Goal: Task Accomplishment & Management: Use online tool/utility

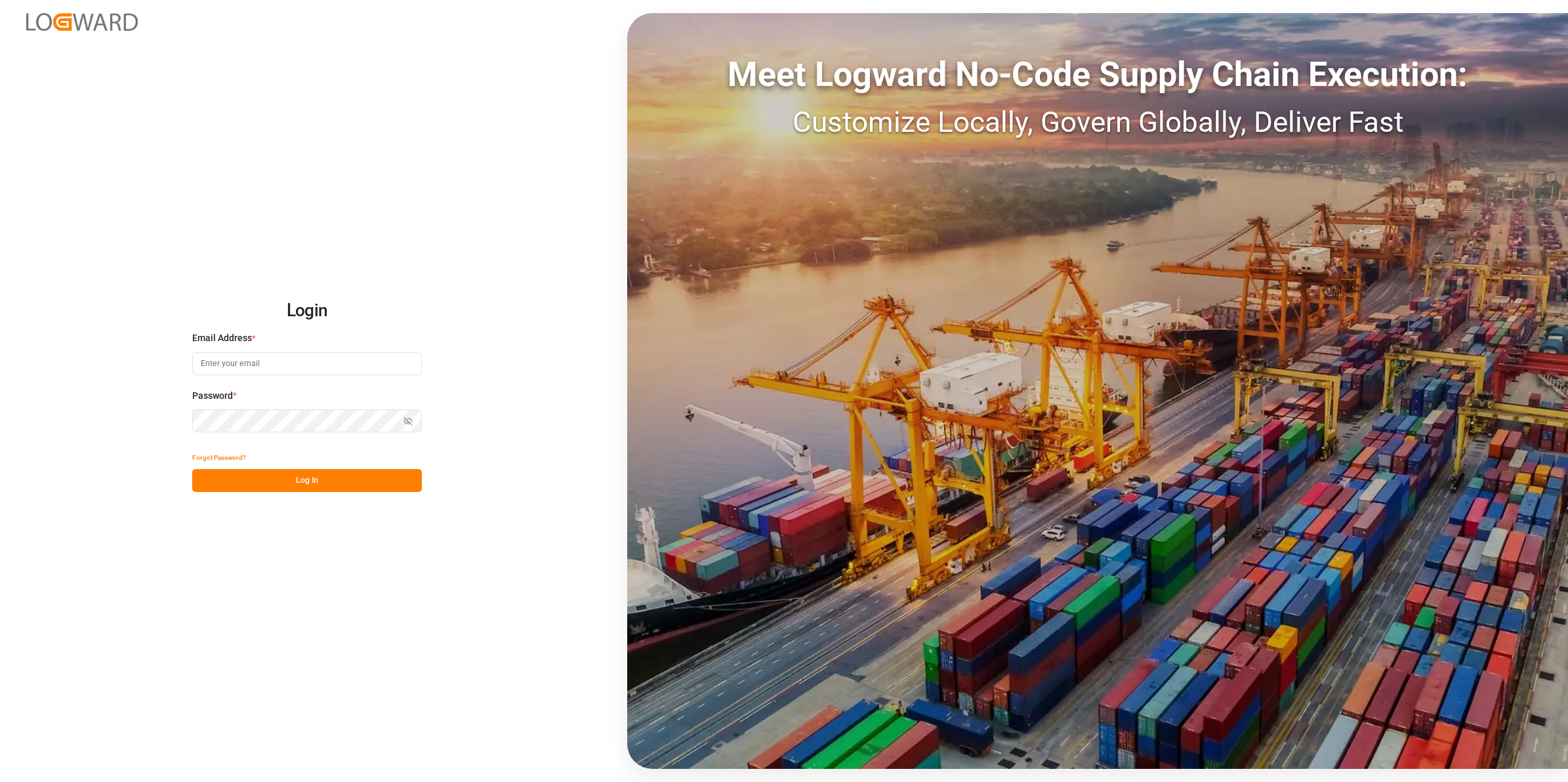
type input "[EMAIL_ADDRESS][PERSON_NAME][DOMAIN_NAME]"
click at [282, 480] on button "Log In" at bounding box center [307, 481] width 230 height 23
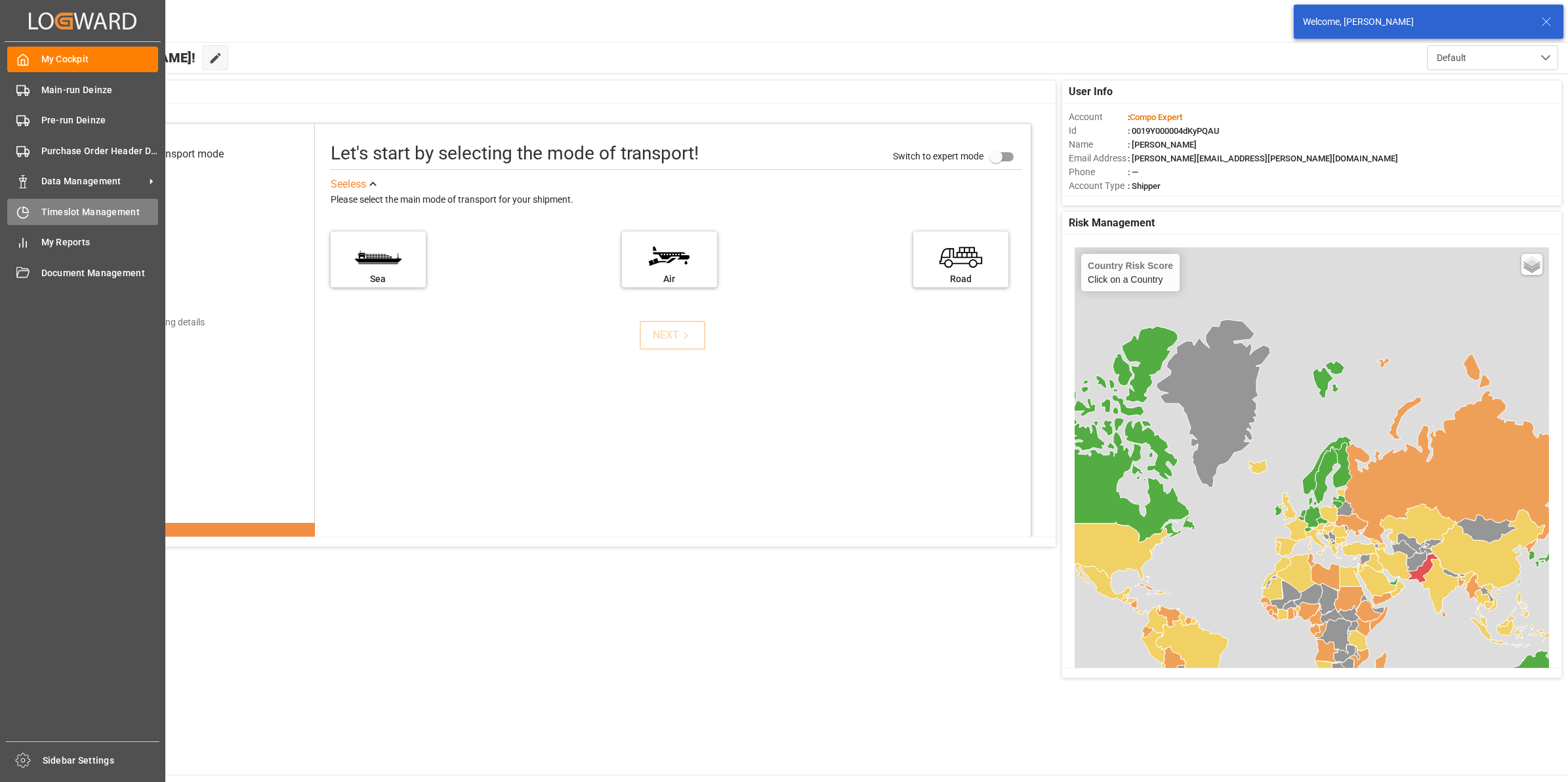
click at [57, 211] on span "Timeslot Management" at bounding box center [99, 212] width 117 height 14
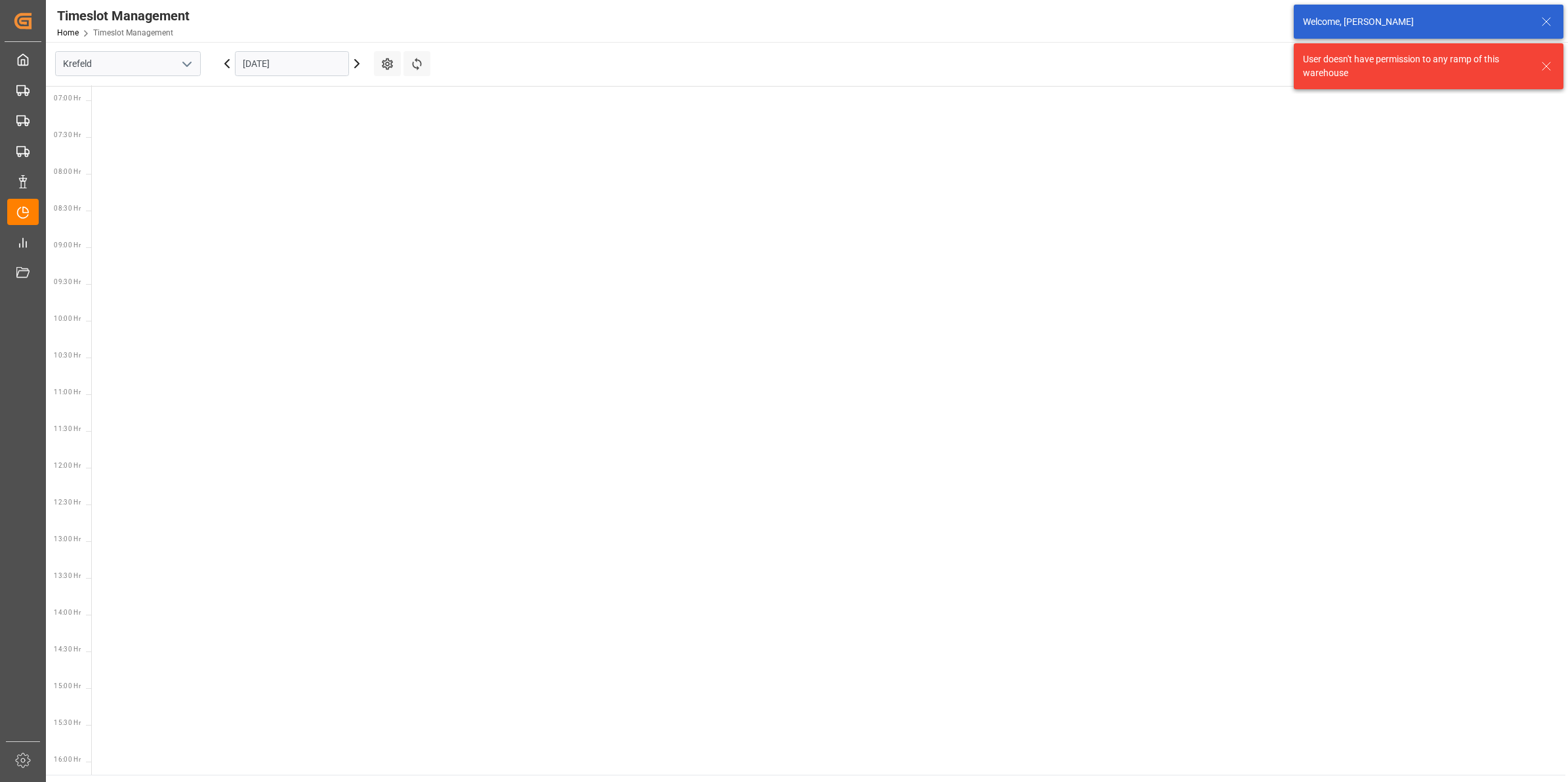
scroll to position [534, 0]
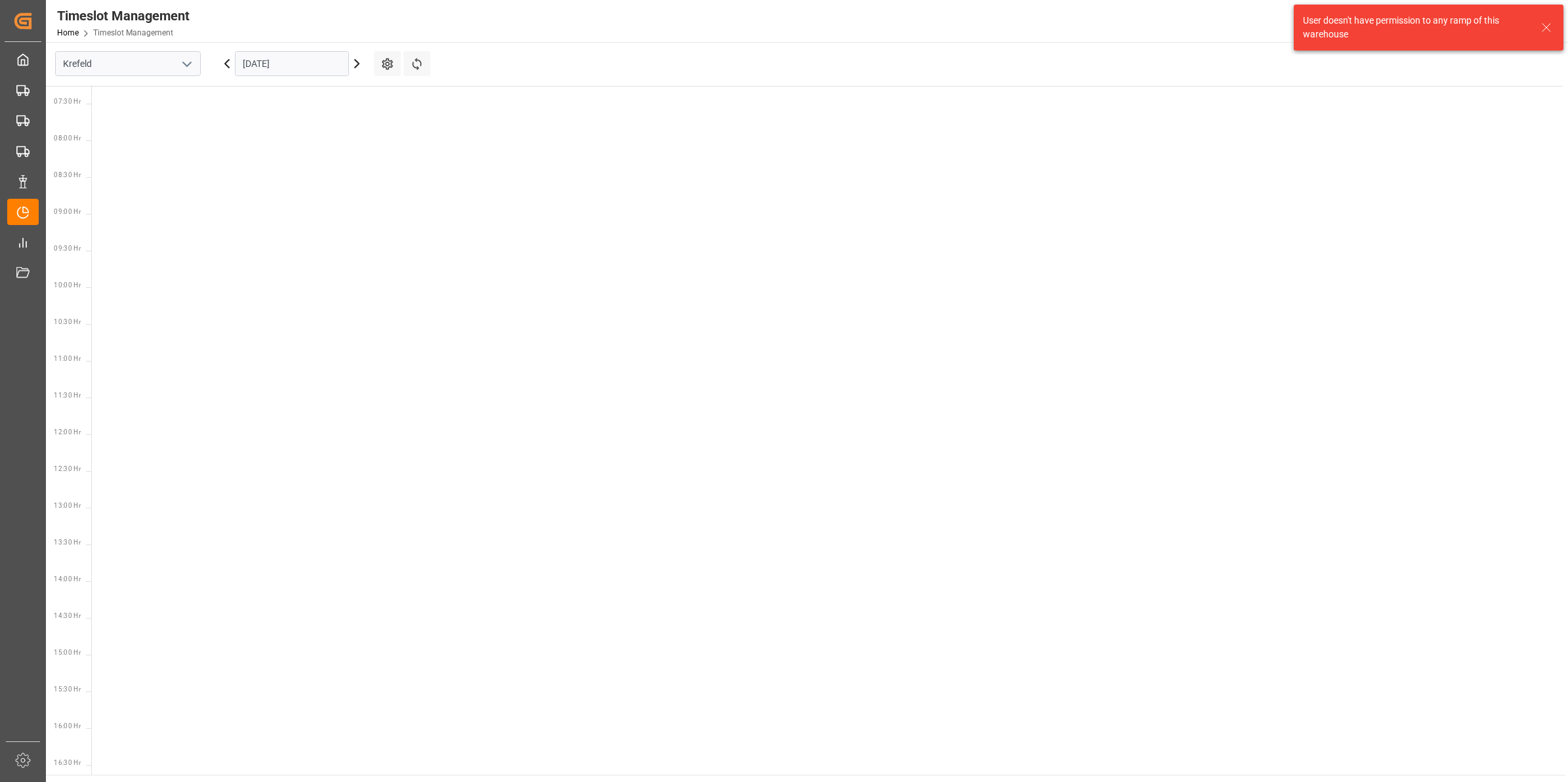
click at [190, 60] on icon "open menu" at bounding box center [187, 64] width 15 height 15
click at [146, 88] on div "Deinze" at bounding box center [128, 93] width 144 height 29
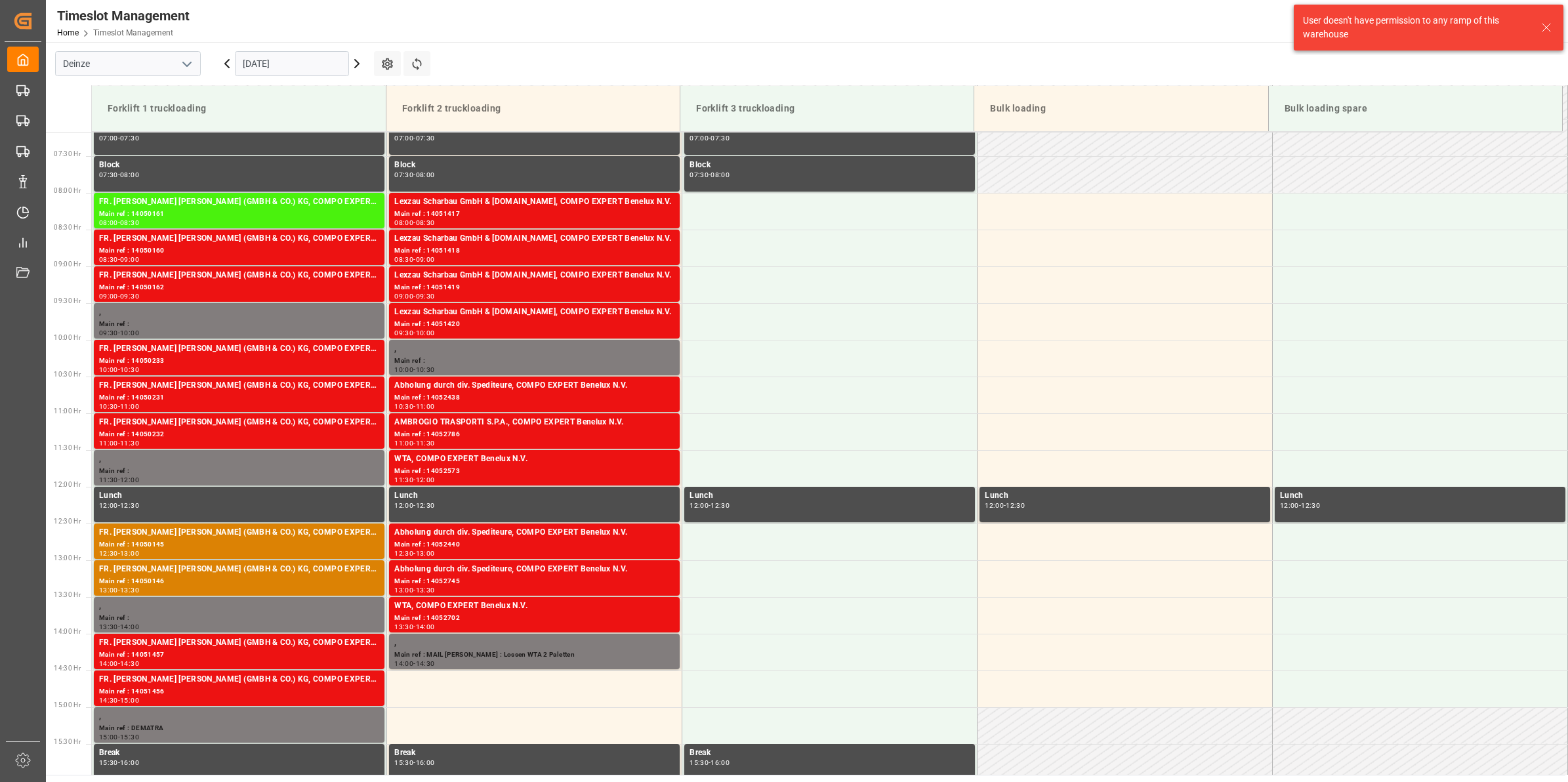
scroll to position [579, 0]
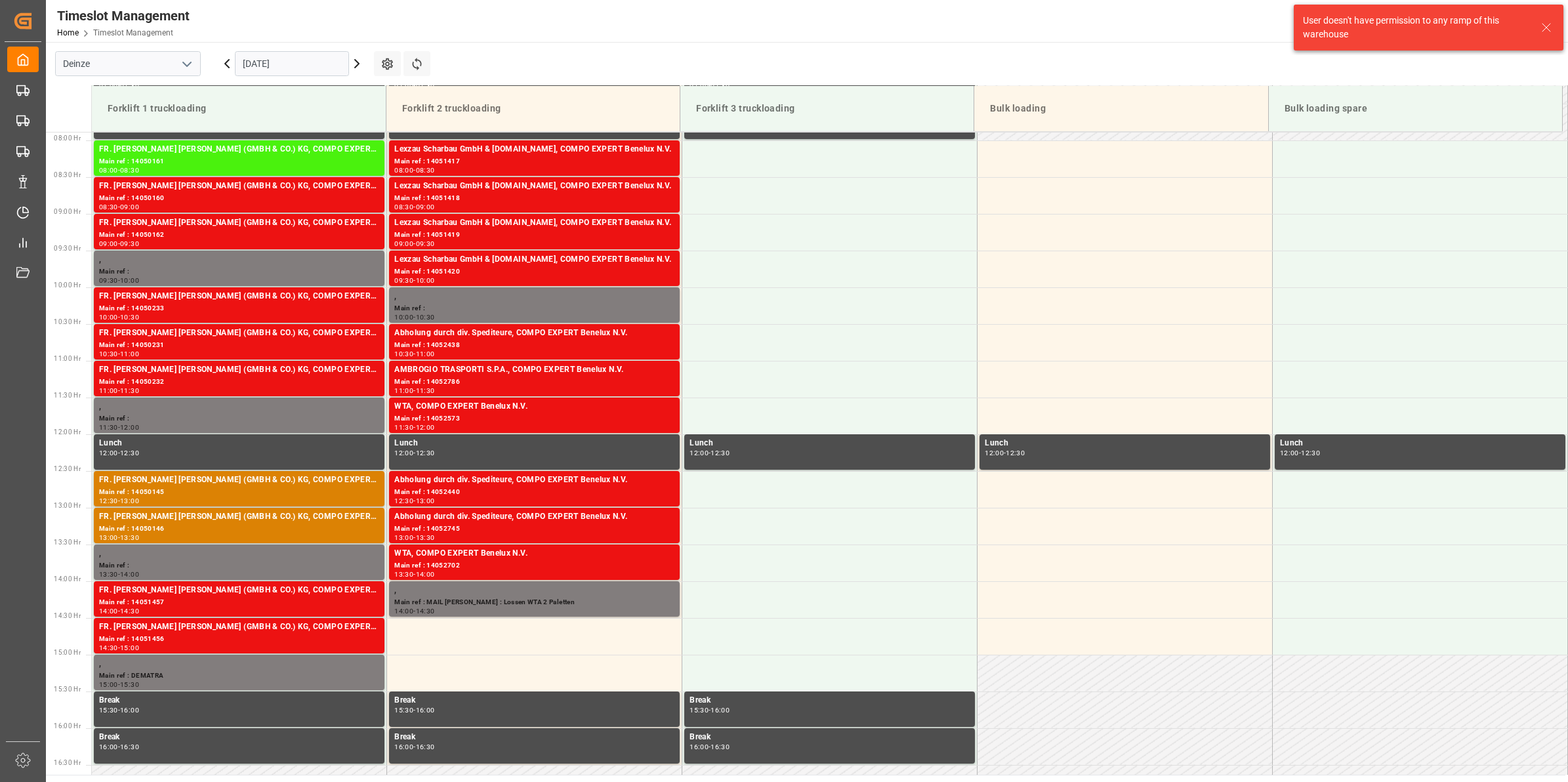
click at [306, 64] on input "[DATE]" at bounding box center [291, 63] width 114 height 25
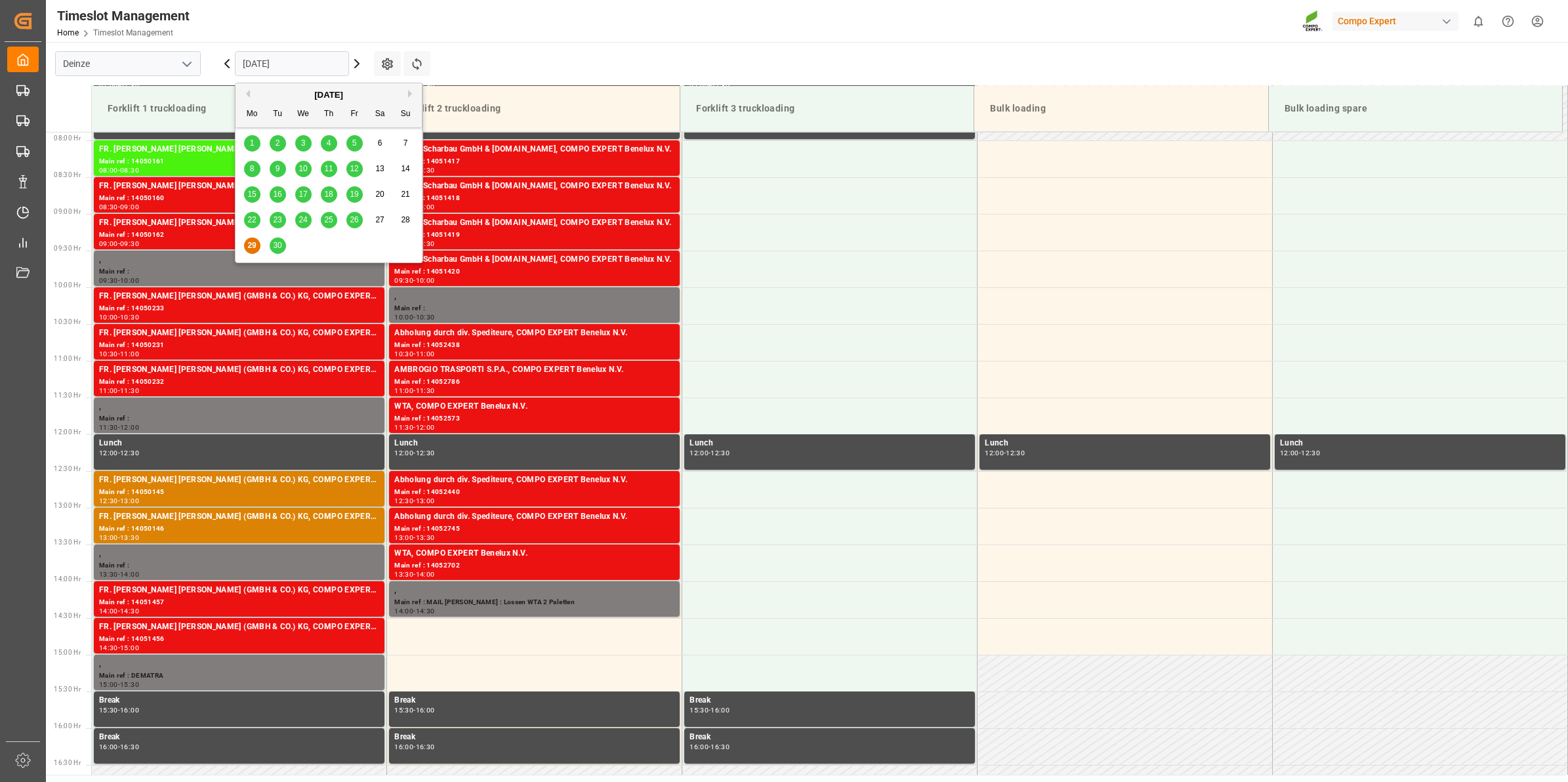
click at [278, 249] on span "30" at bounding box center [278, 245] width 9 height 9
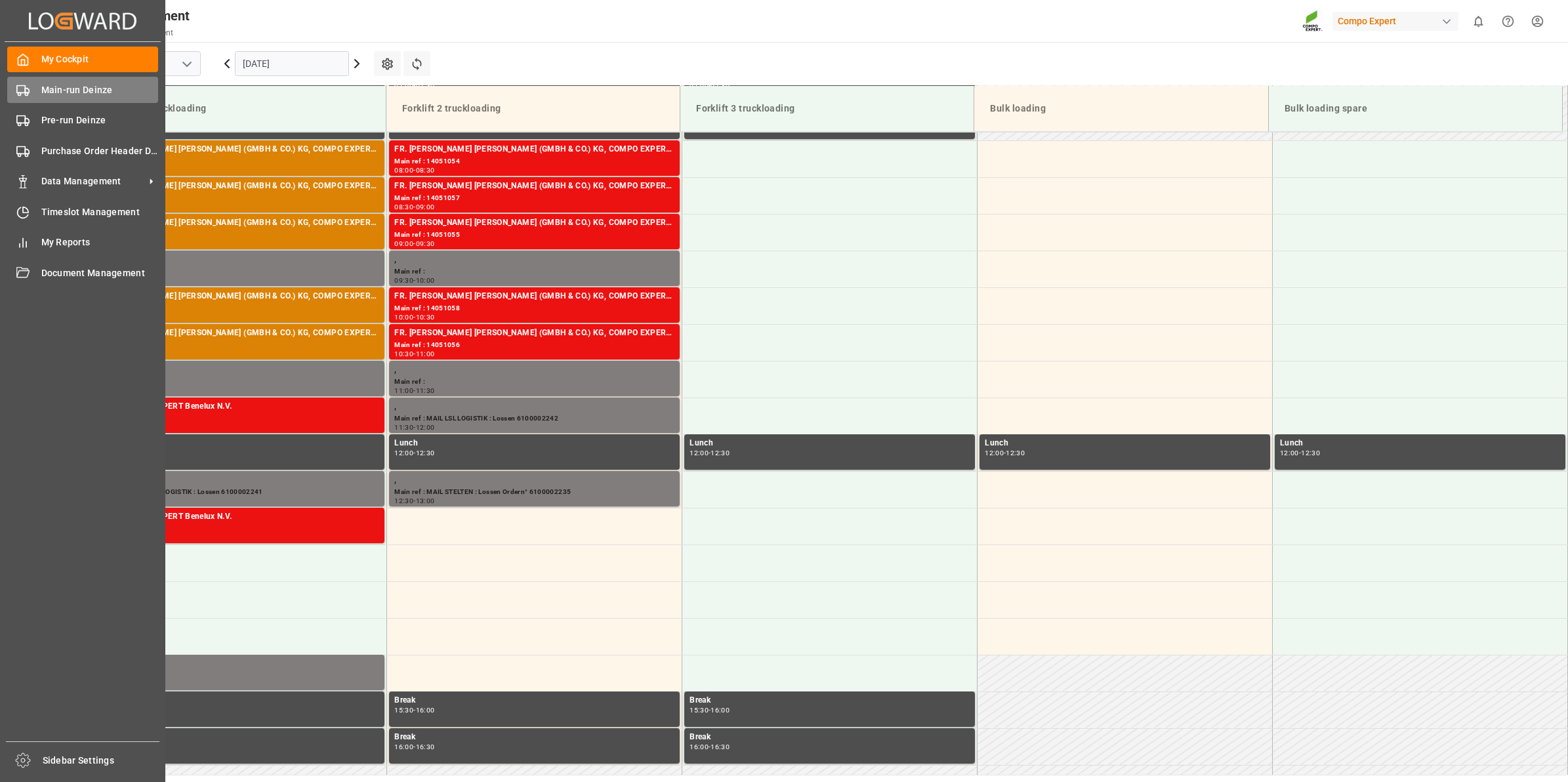
click at [39, 93] on div "Main-run Deinze Main-run Deinze" at bounding box center [82, 90] width 151 height 26
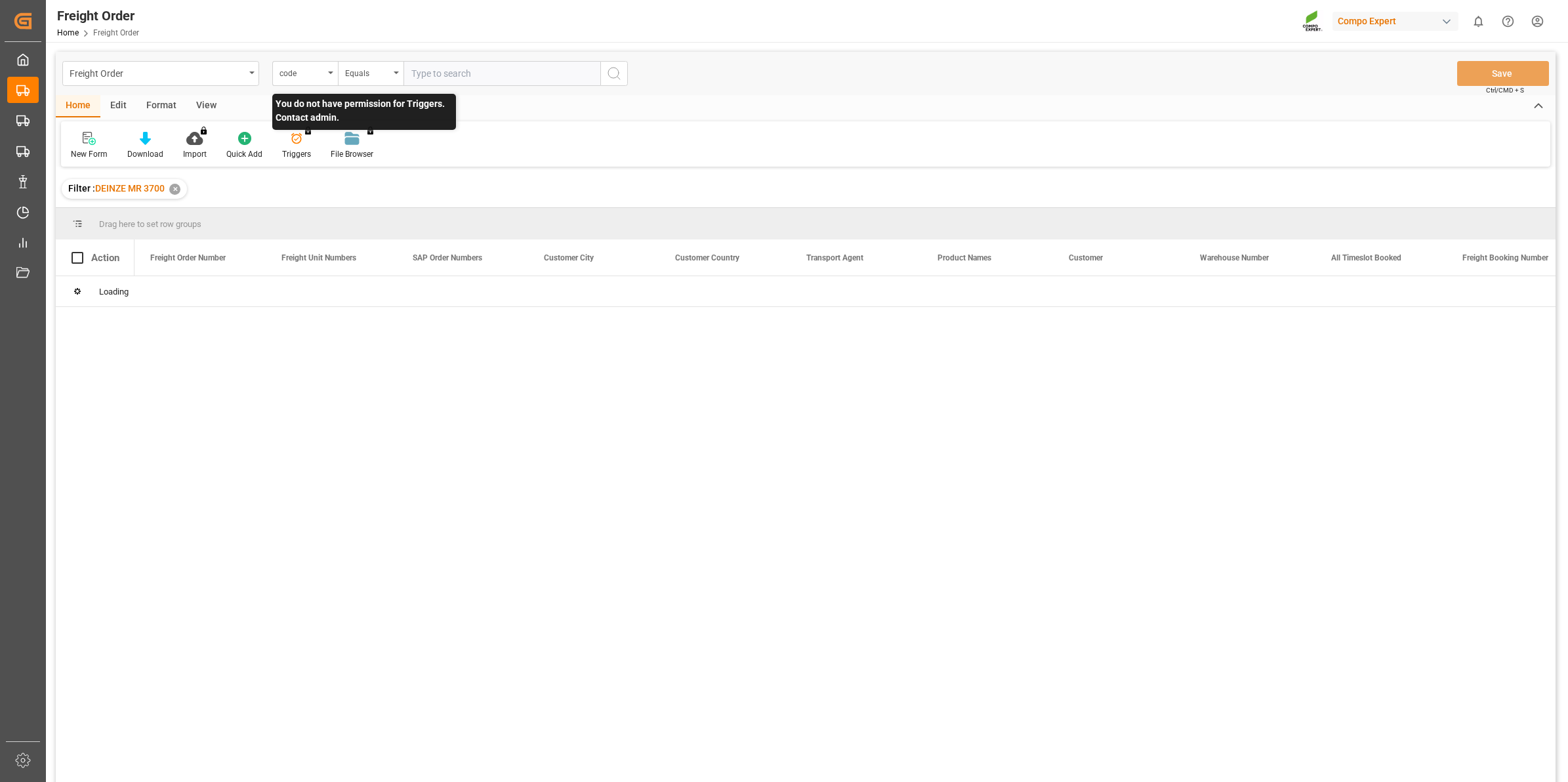
drag, startPoint x: 326, startPoint y: 72, endPoint x: 302, endPoint y: 140, distance: 72.1
click at [326, 72] on div "code" at bounding box center [305, 73] width 66 height 25
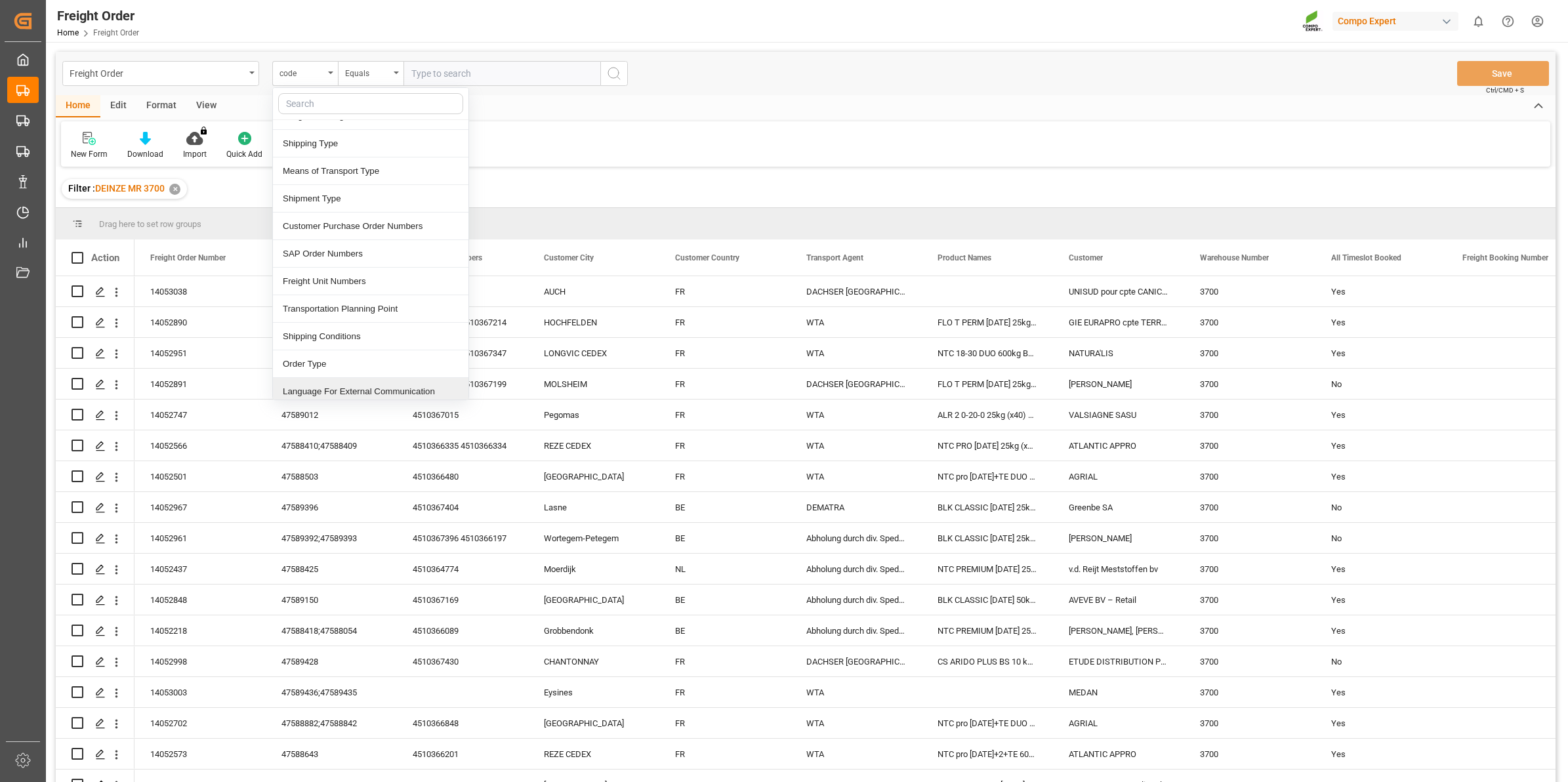
scroll to position [164, 0]
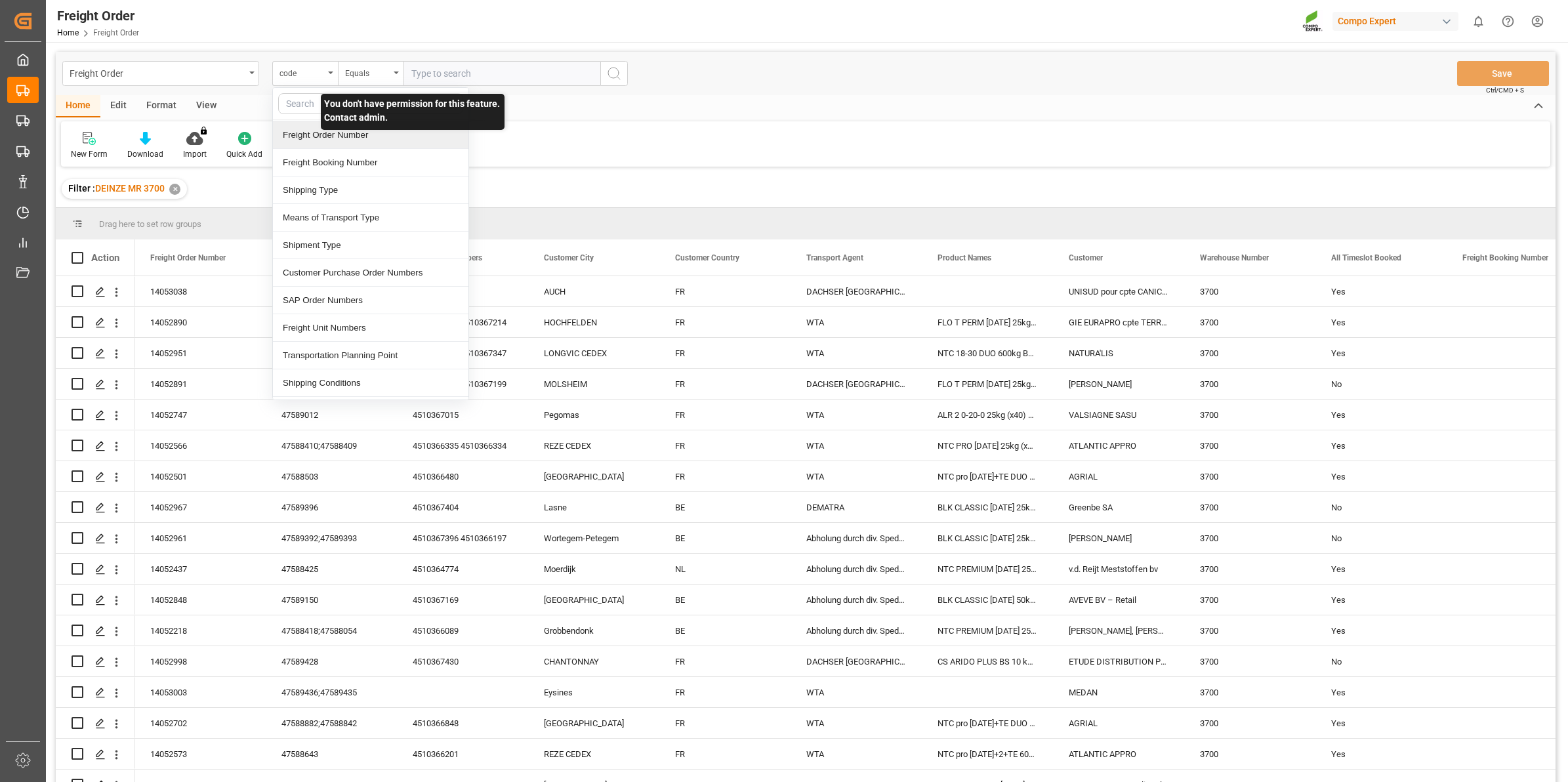
click at [319, 143] on div "Freight Order Number" at bounding box center [371, 135] width 195 height 27
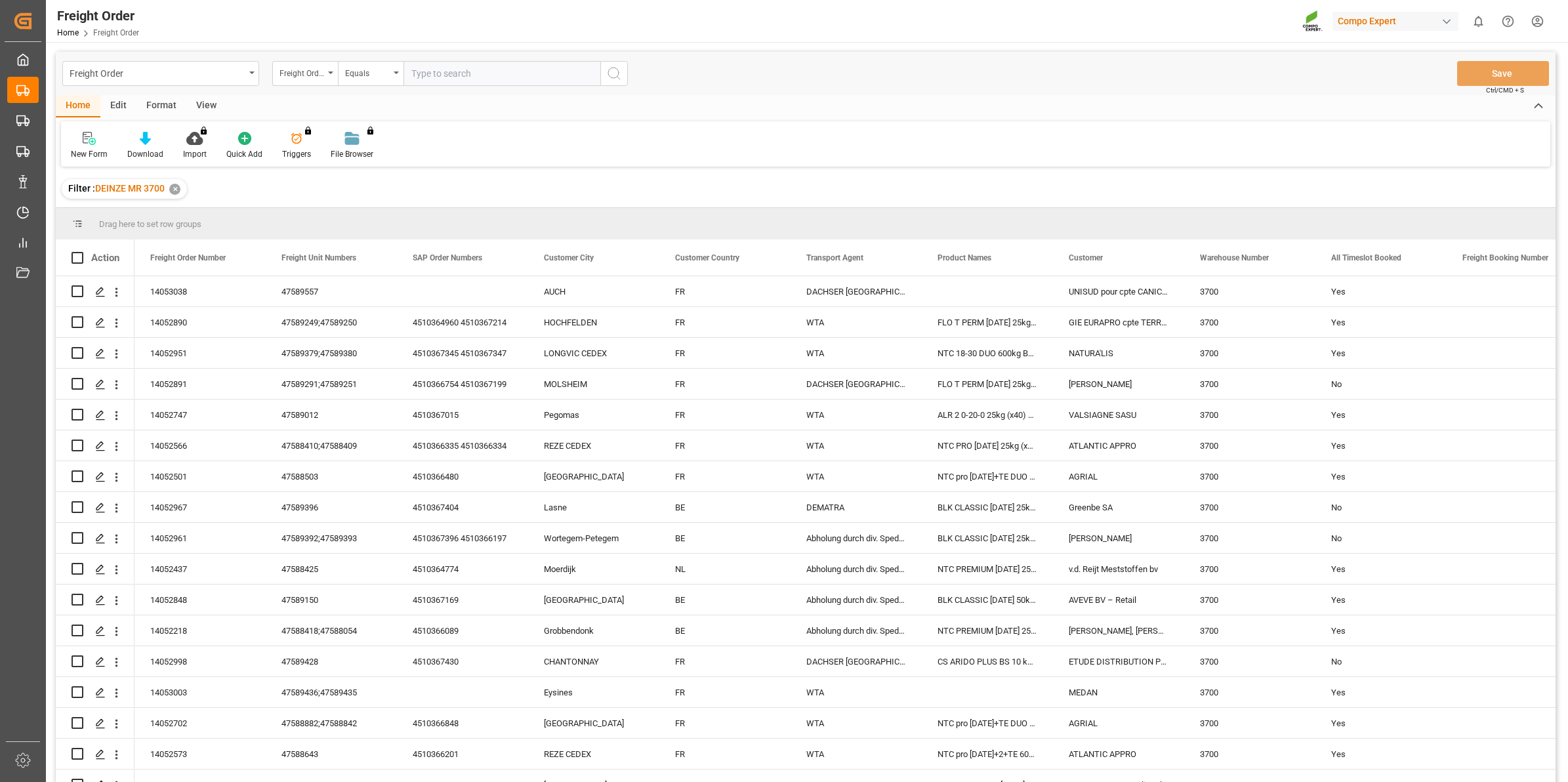
click at [434, 71] on input "text" at bounding box center [502, 73] width 197 height 25
paste input "14052442"
type input "14052442"
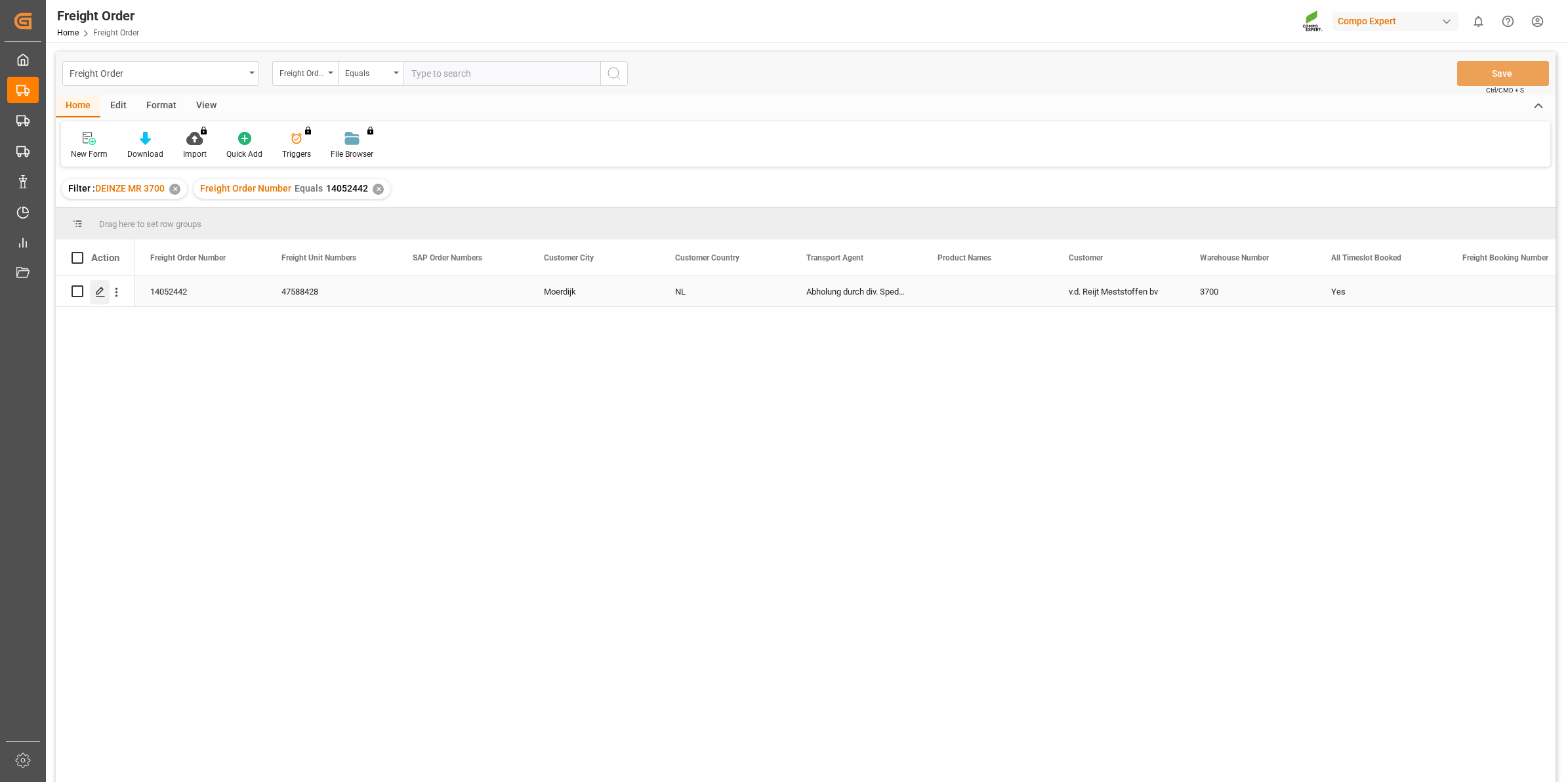
click at [99, 290] on icon "Press SPACE to select this row." at bounding box center [100, 292] width 10 height 10
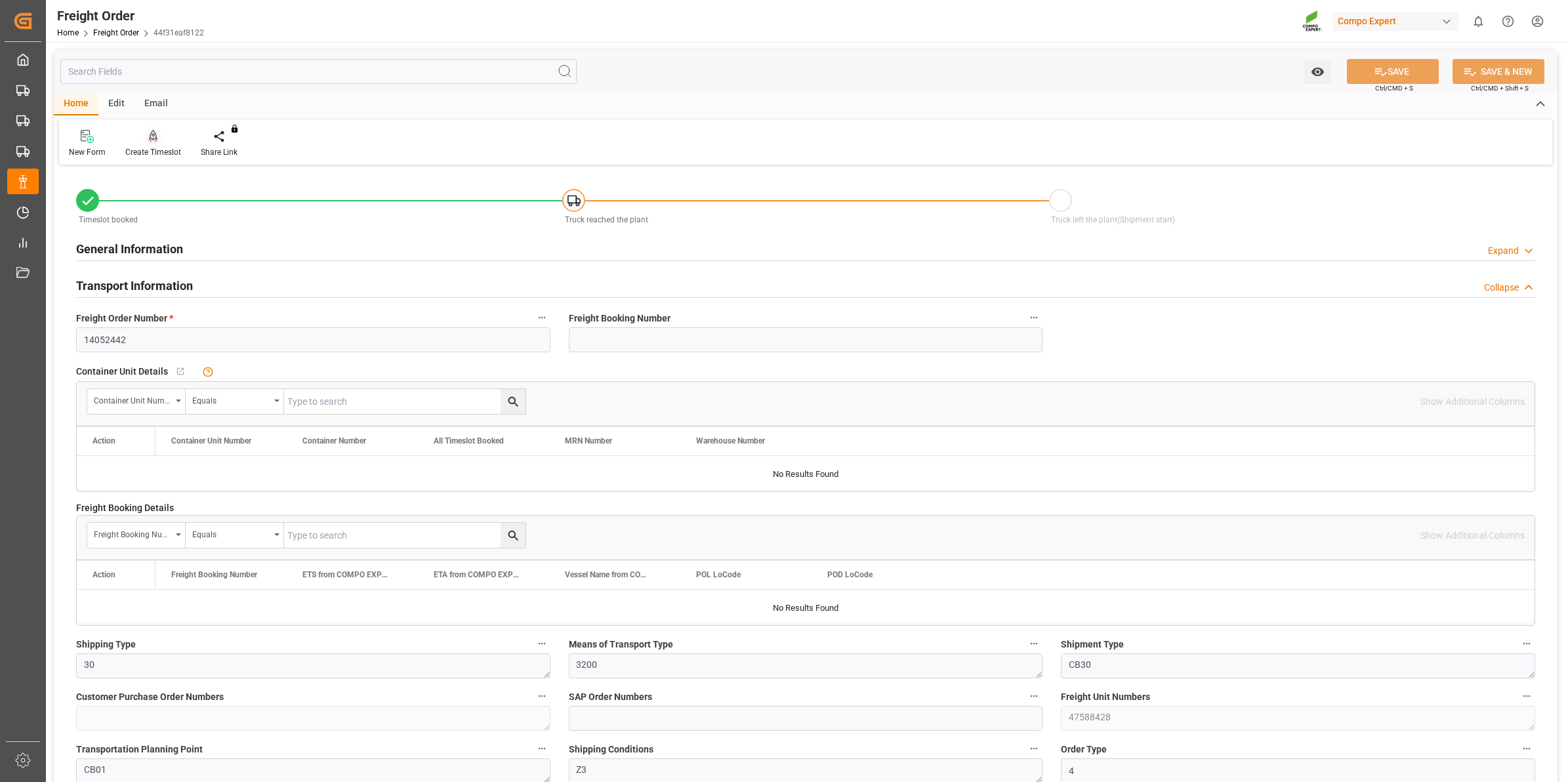
click at [148, 156] on div "Create Timeslot" at bounding box center [153, 152] width 56 height 12
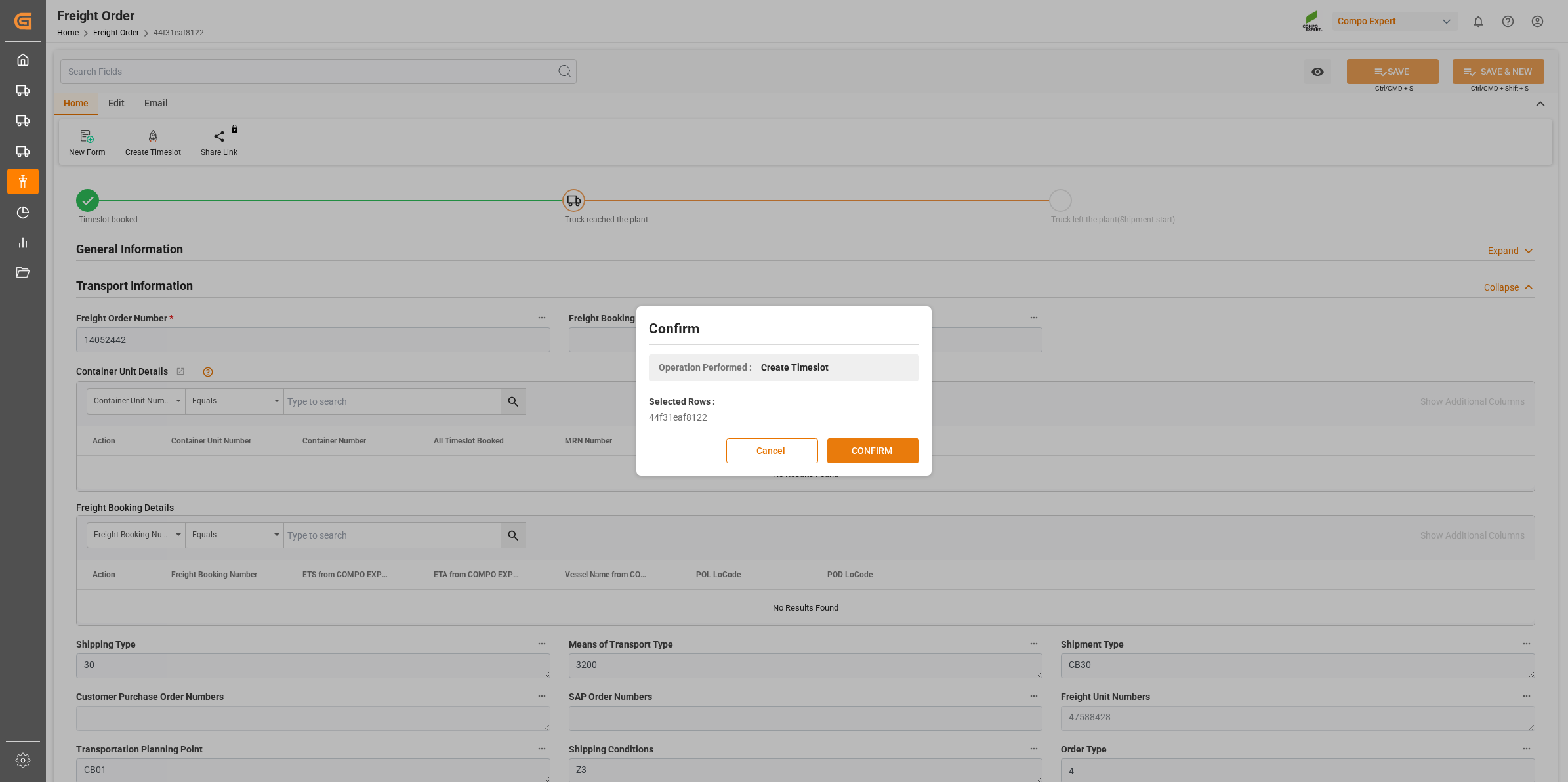
click at [887, 448] on button "CONFIRM" at bounding box center [873, 451] width 92 height 25
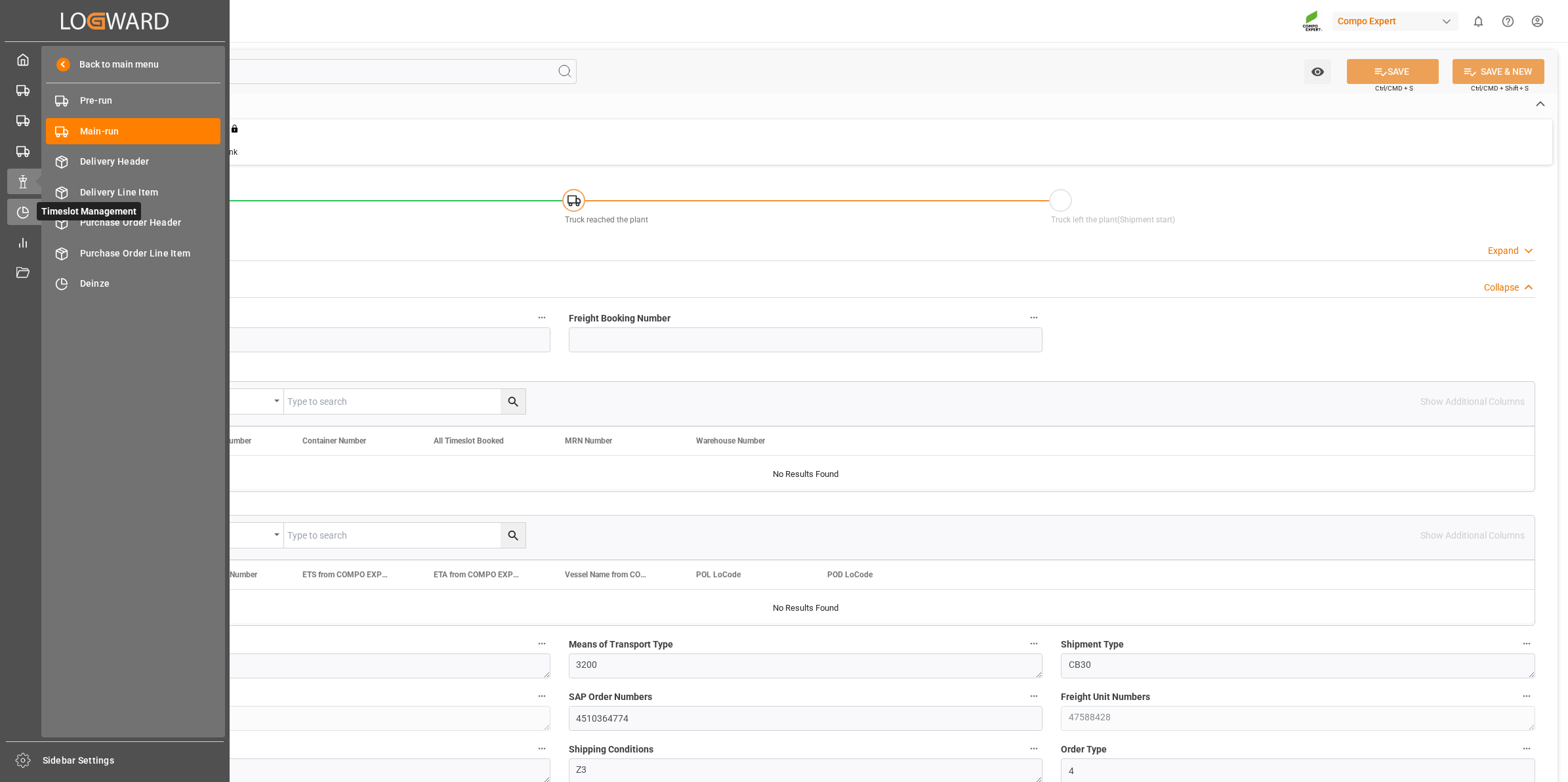
click at [33, 210] on div "Timeslot Management Timeslot Management" at bounding box center [114, 212] width 215 height 26
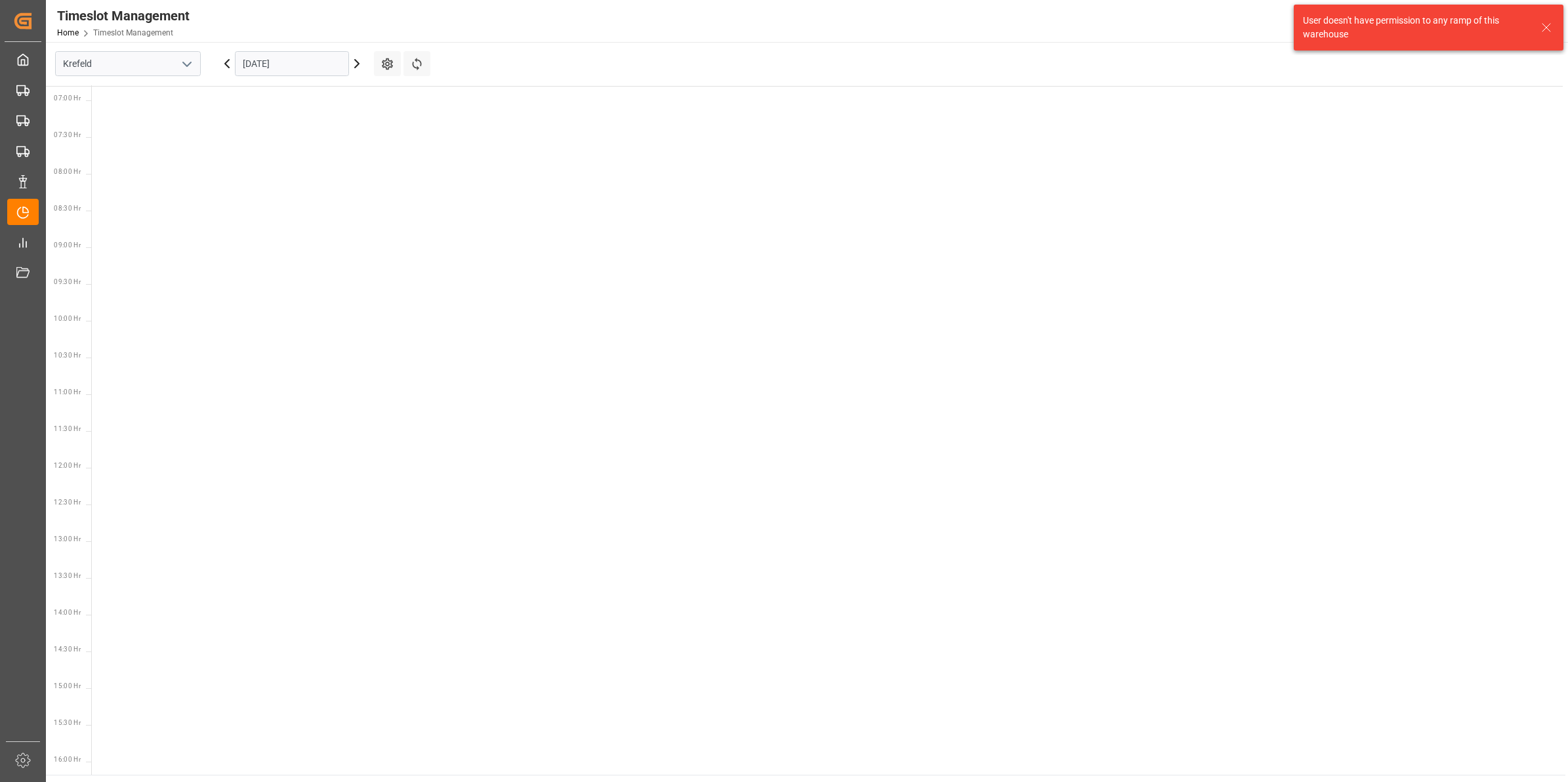
scroll to position [534, 0]
click at [250, 63] on input "[DATE]" at bounding box center [291, 63] width 114 height 25
click at [409, 92] on button "Next Month" at bounding box center [411, 93] width 8 height 8
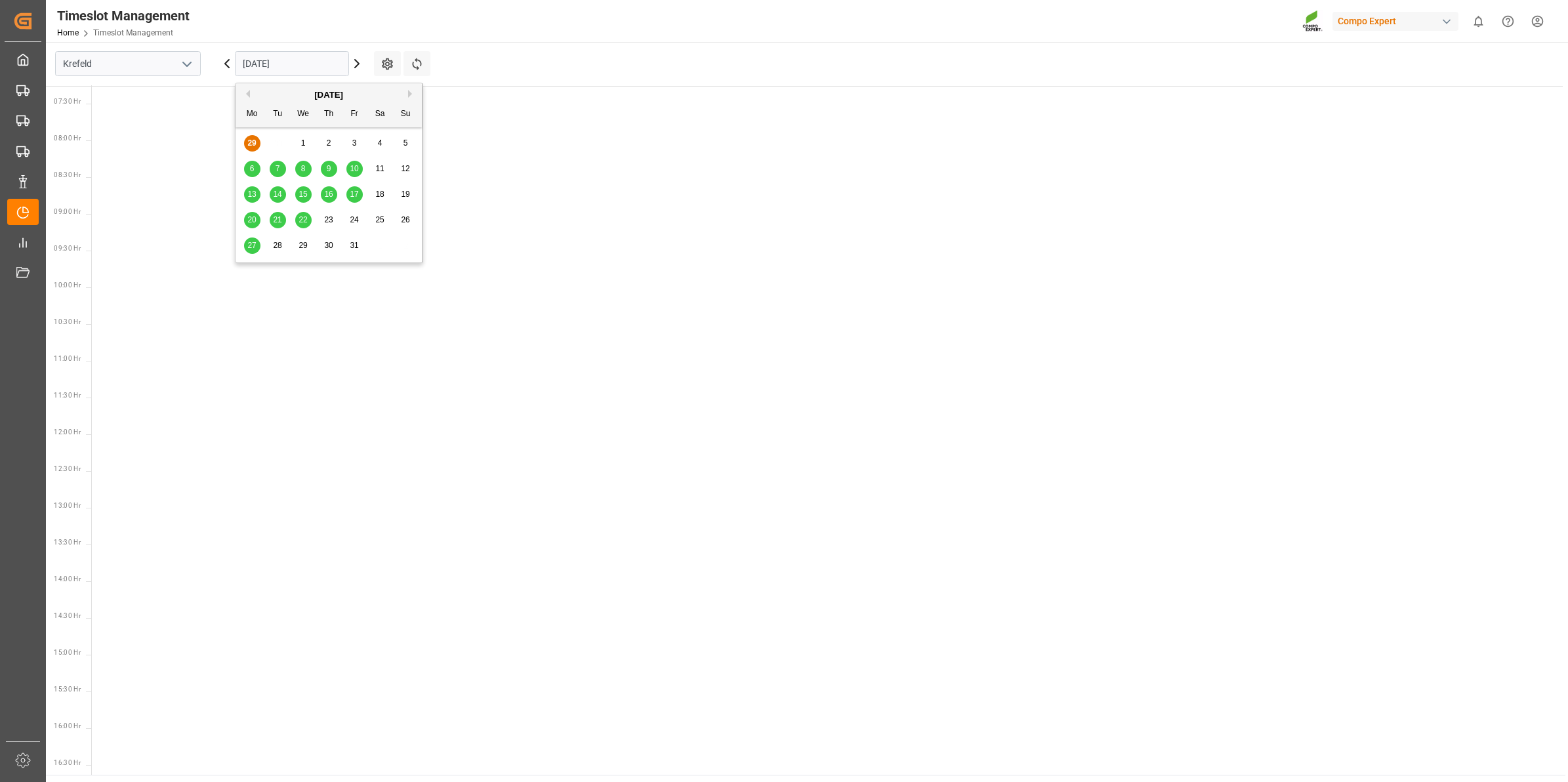
click at [306, 143] on div "1" at bounding box center [303, 144] width 16 height 15
type input "[DATE]"
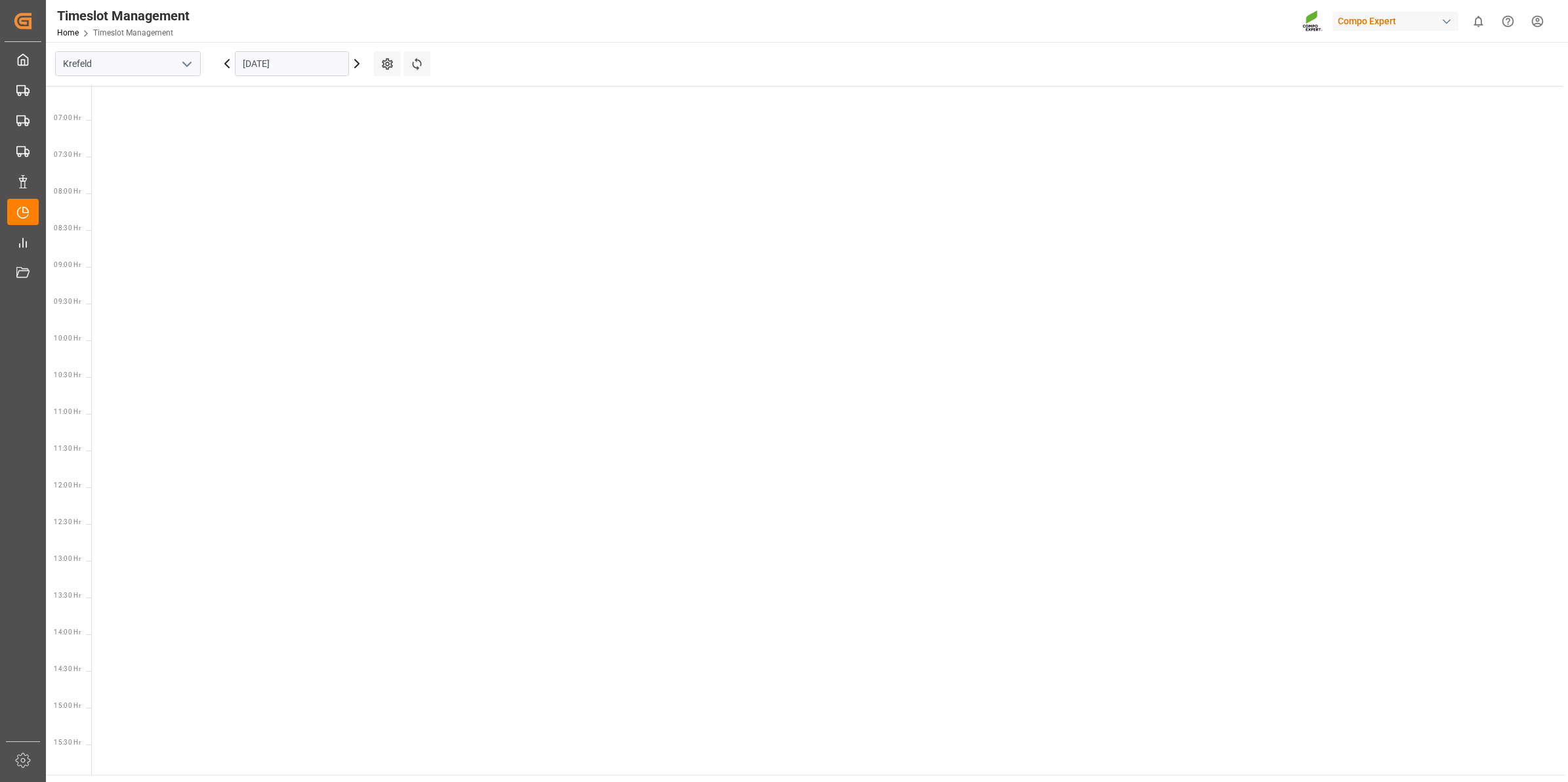
scroll to position [451, 0]
click at [183, 60] on icon "open menu" at bounding box center [187, 64] width 15 height 15
click at [127, 94] on div "Deinze" at bounding box center [128, 93] width 144 height 29
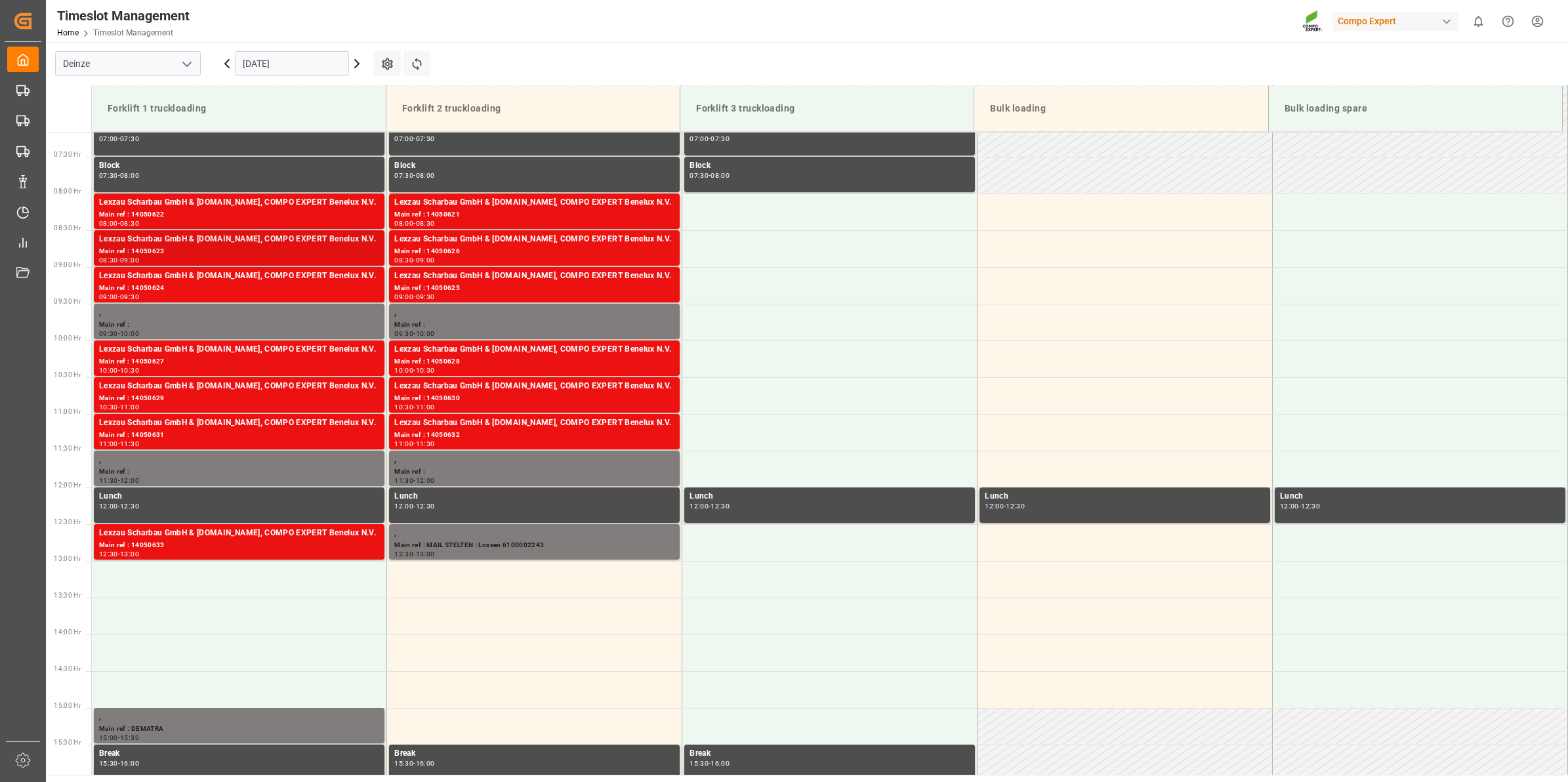
scroll to position [498, 0]
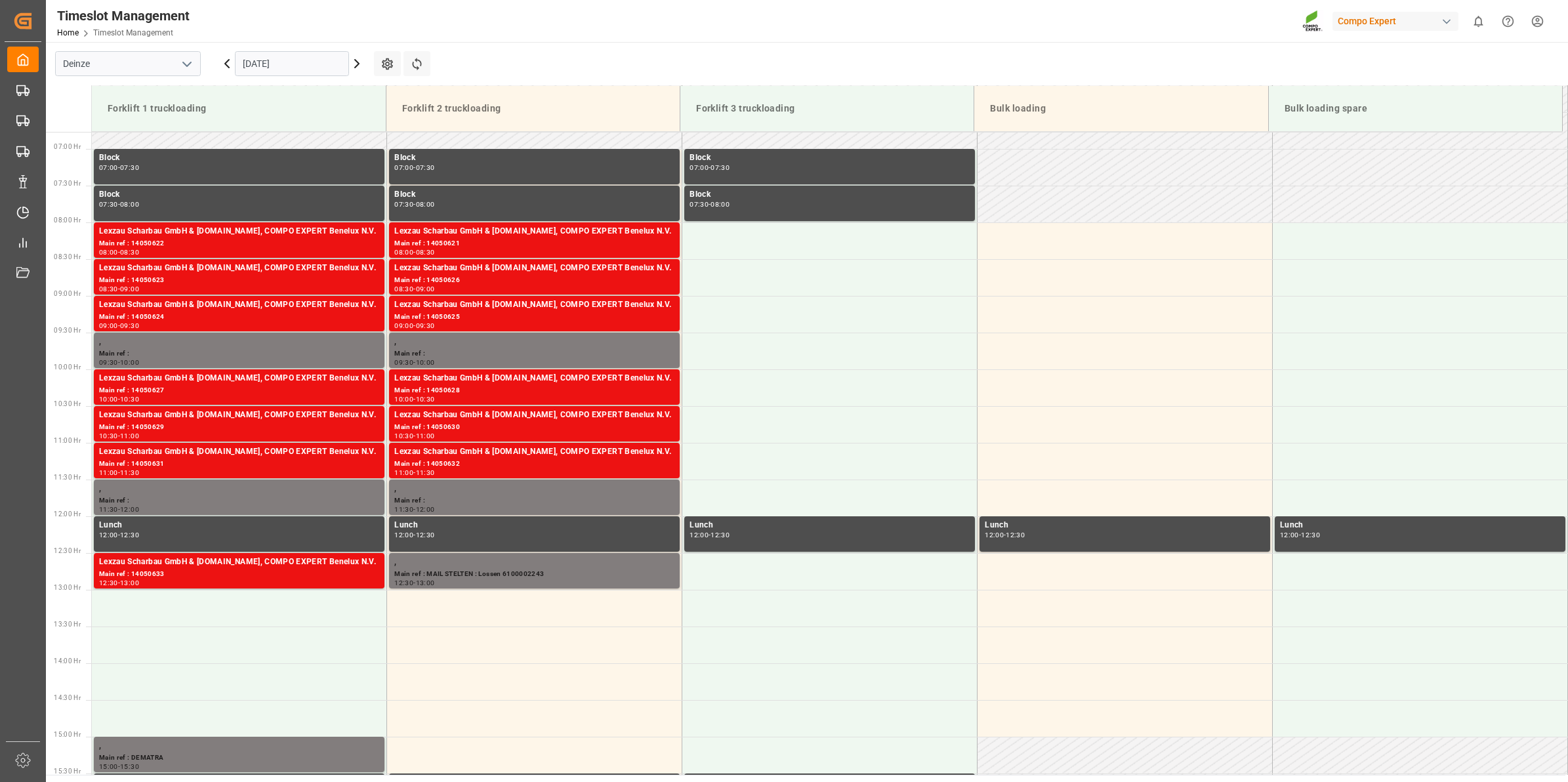
click at [251, 64] on input "[DATE]" at bounding box center [291, 63] width 114 height 25
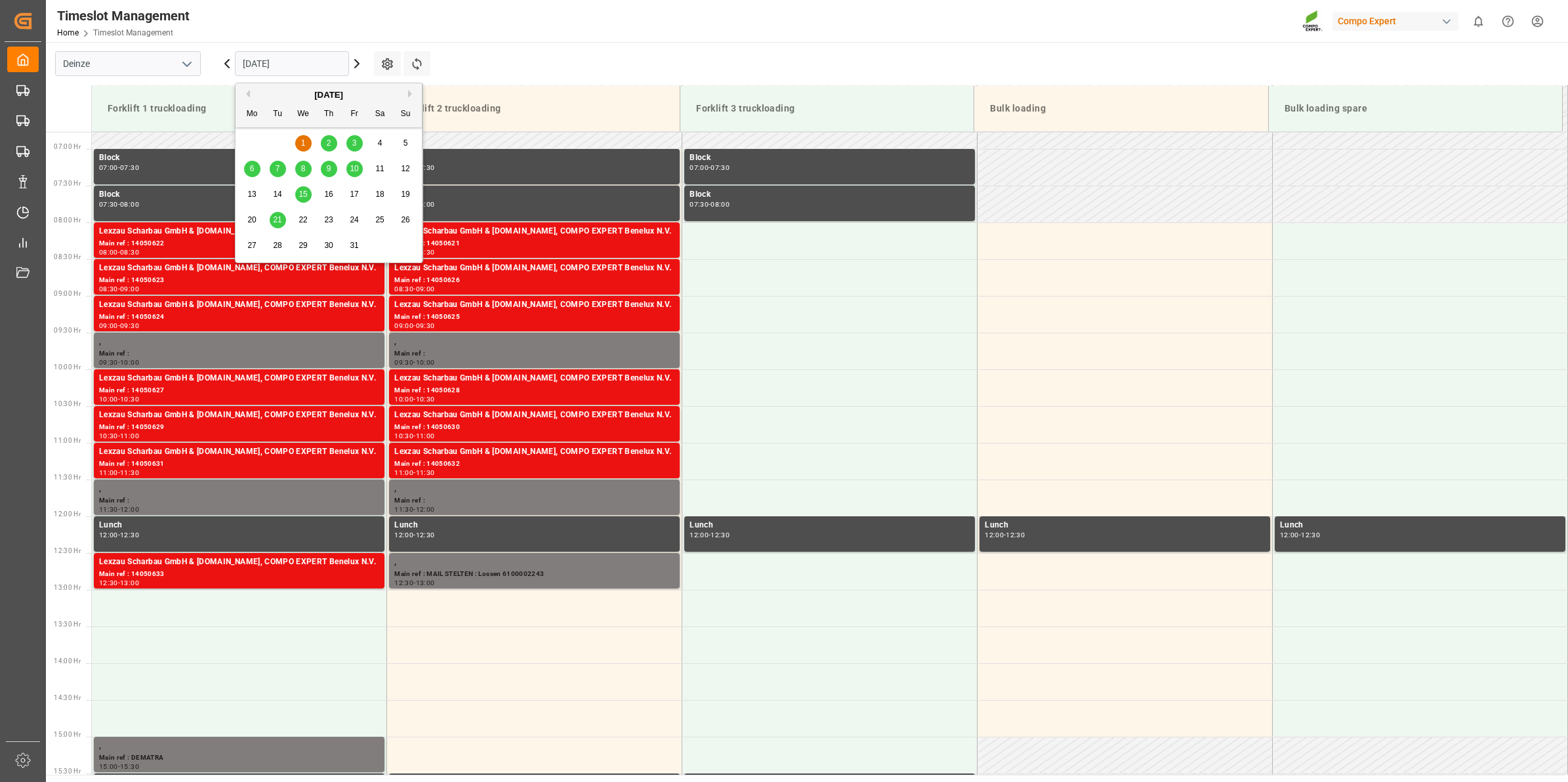
click at [246, 97] on button "Previous Month" at bounding box center [246, 93] width 8 height 8
click at [248, 248] on span "29" at bounding box center [252, 245] width 9 height 9
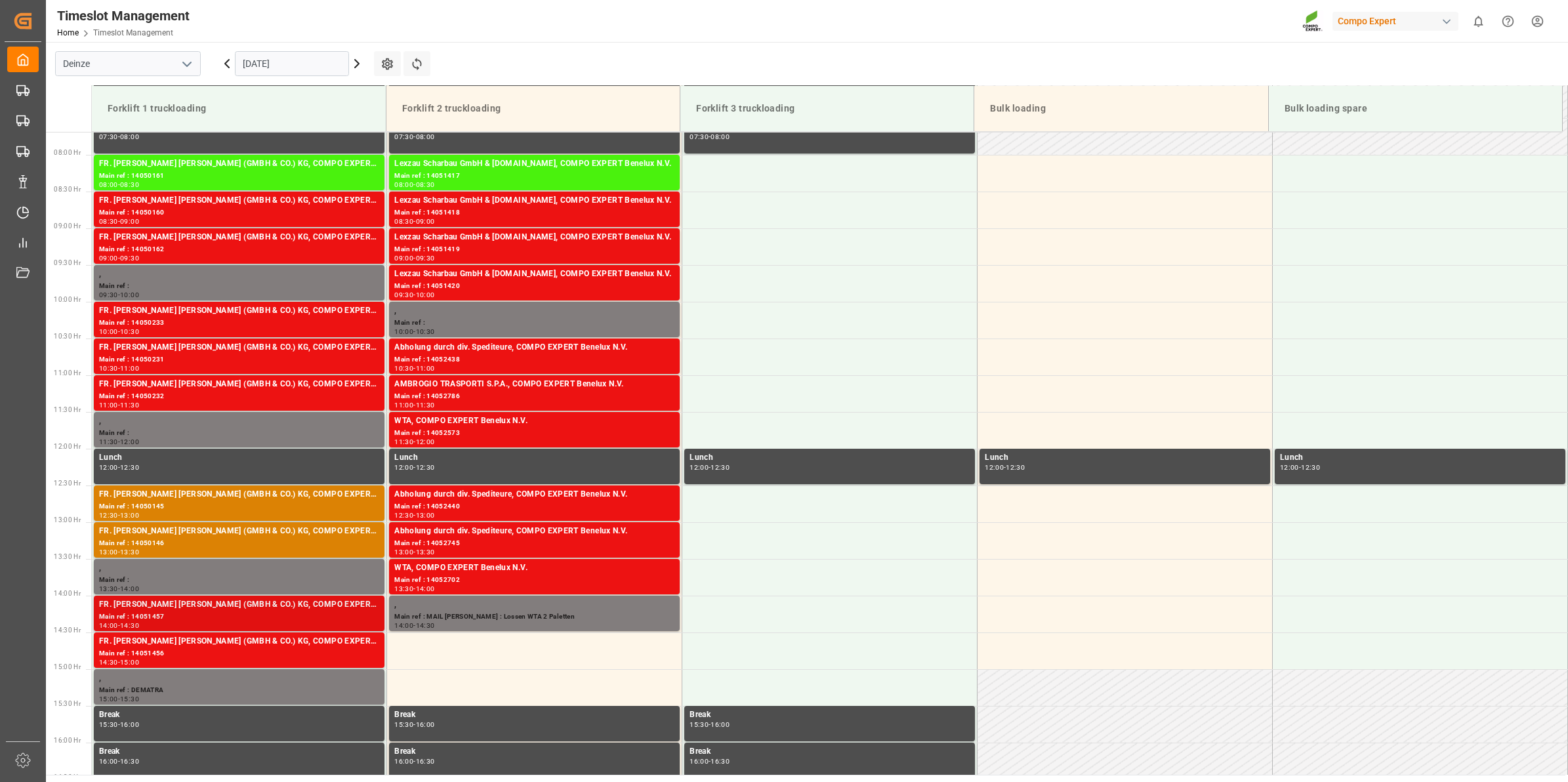
scroll to position [653, 0]
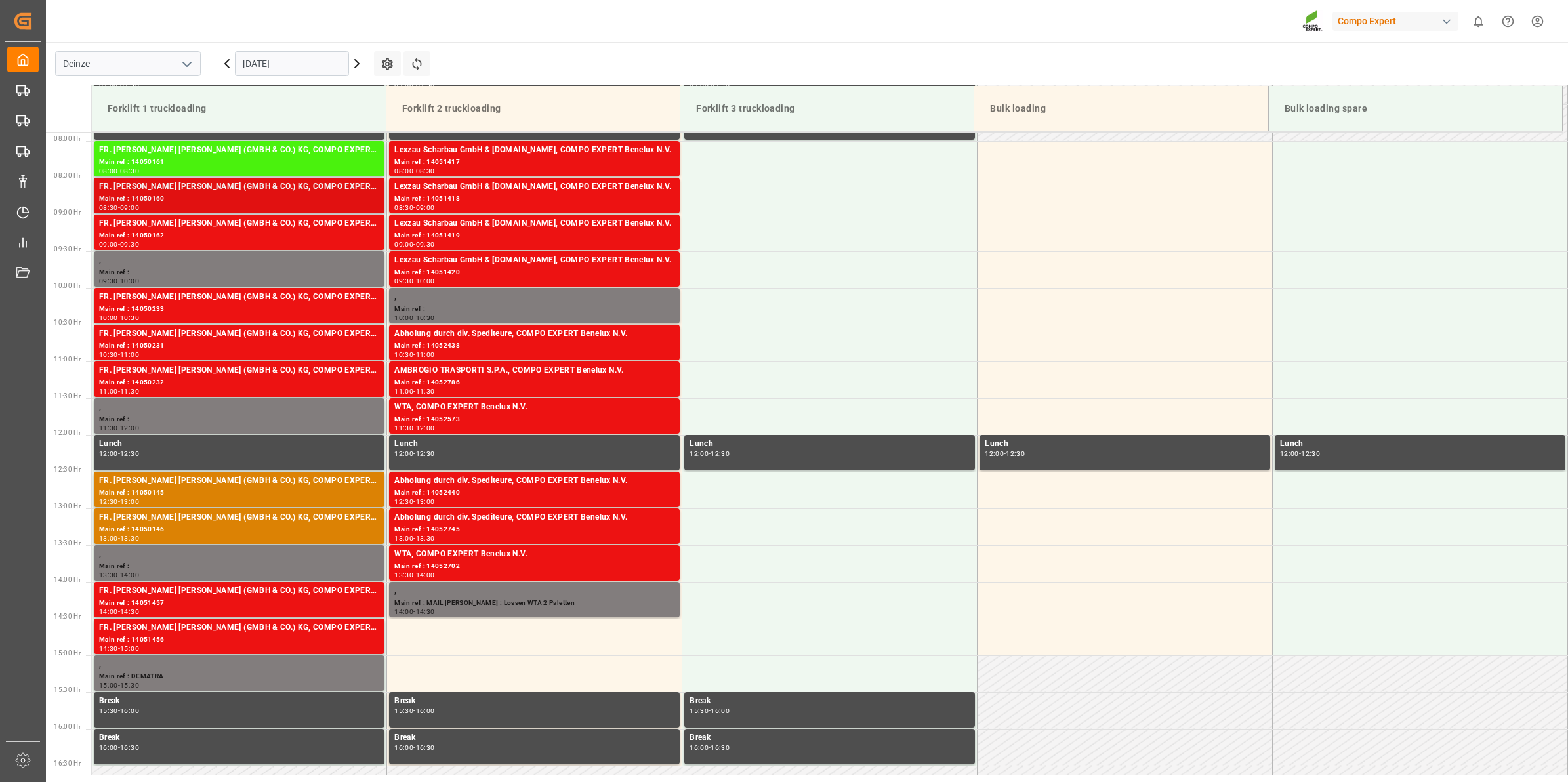
scroll to position [579, 0]
click at [355, 67] on icon at bounding box center [356, 63] width 15 height 15
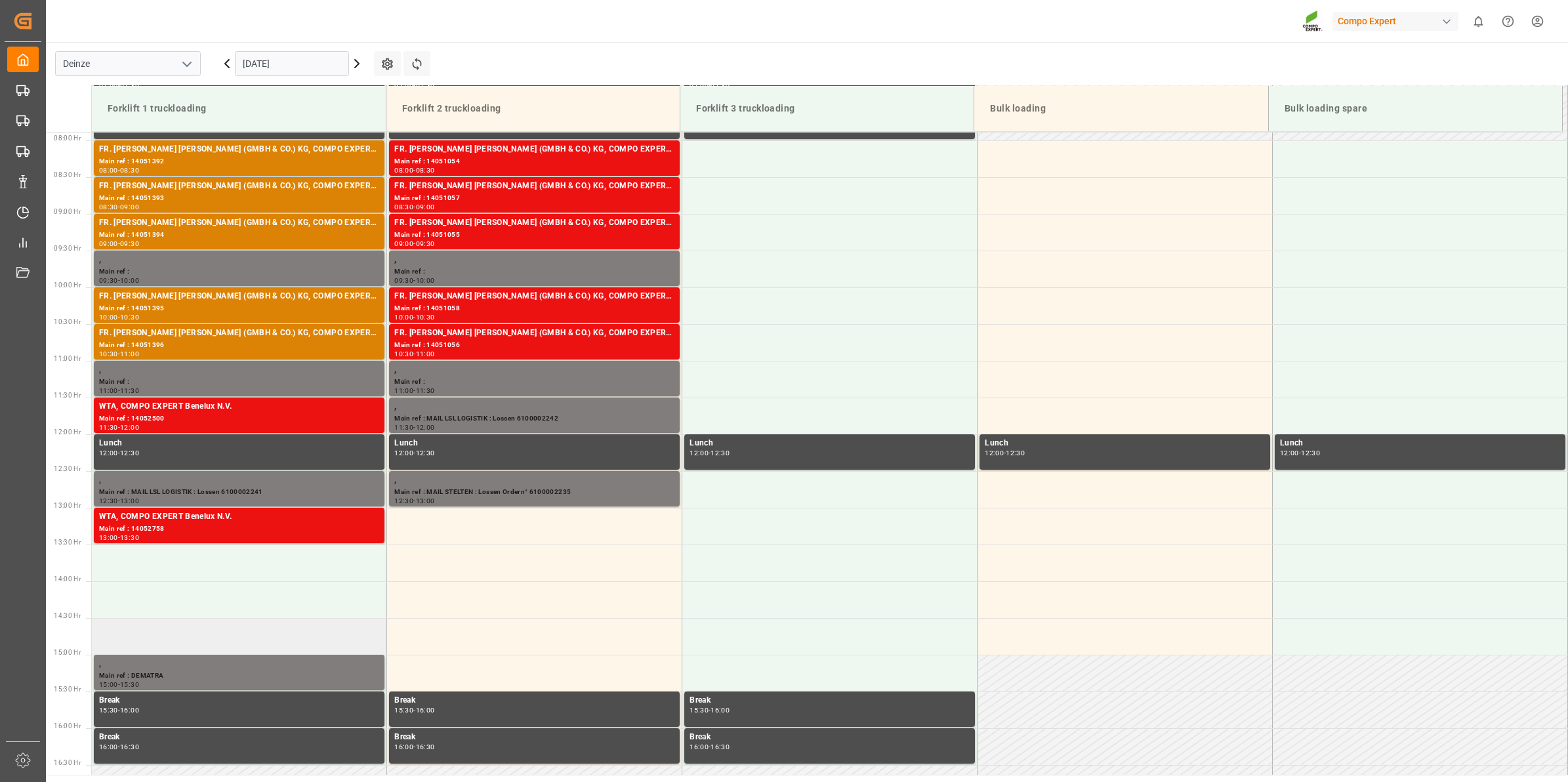
click at [153, 636] on td at bounding box center [239, 636] width 296 height 37
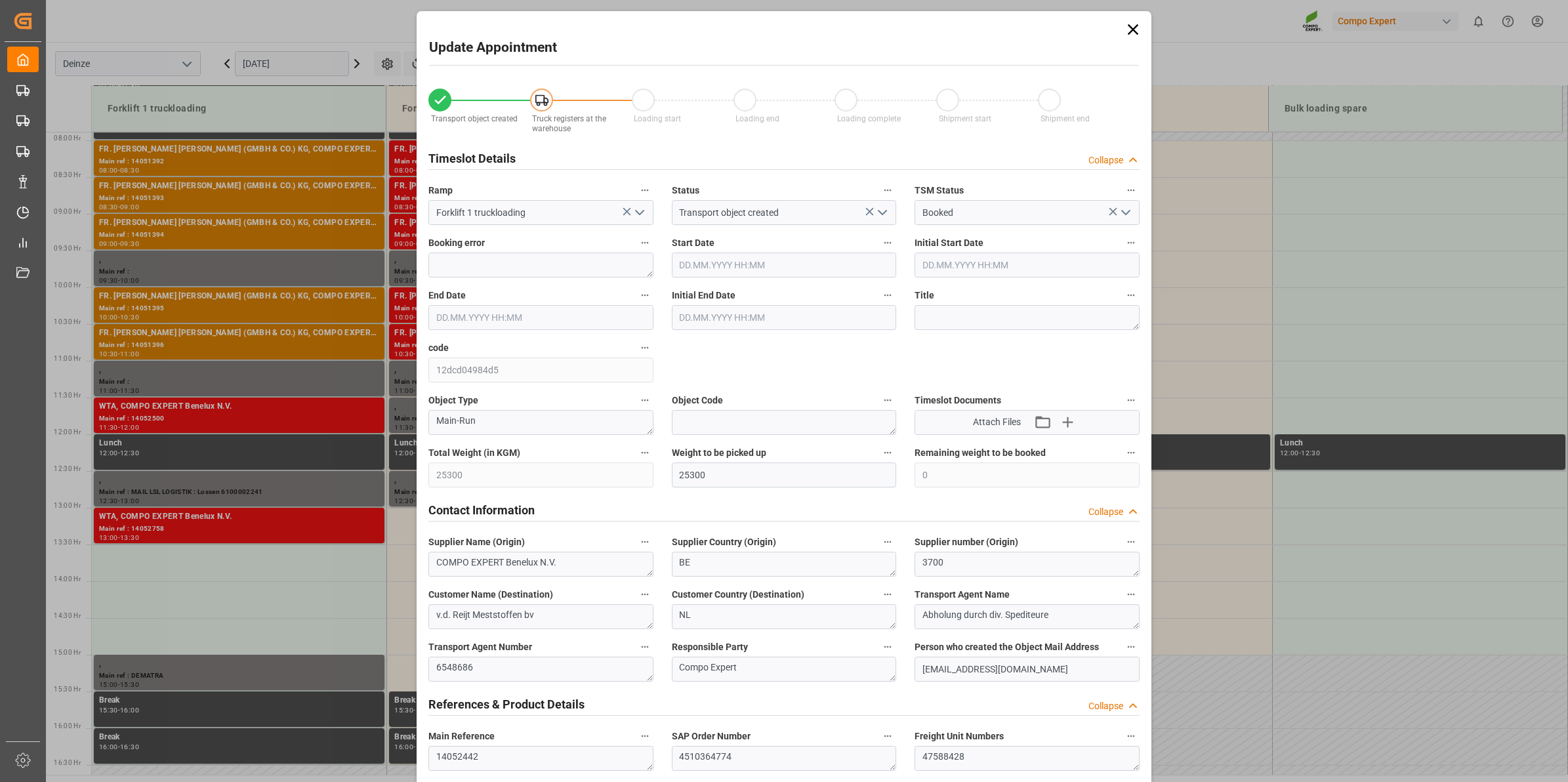
type input "30.09.2025 14:30"
type input "30.09.2025 15:00"
type input "[DATE] 11:20"
type input "[DATE] 07:02"
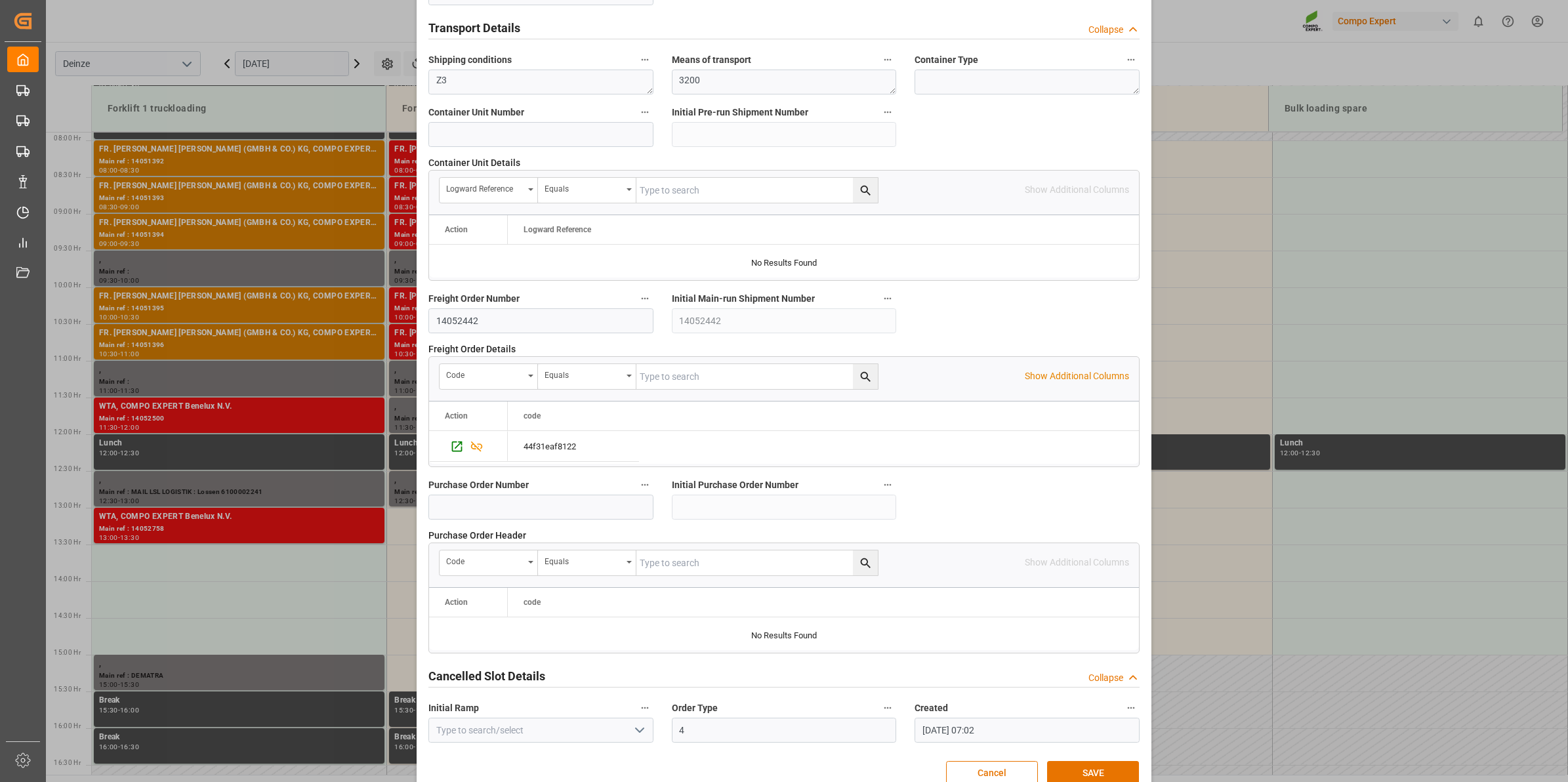
scroll to position [1041, 0]
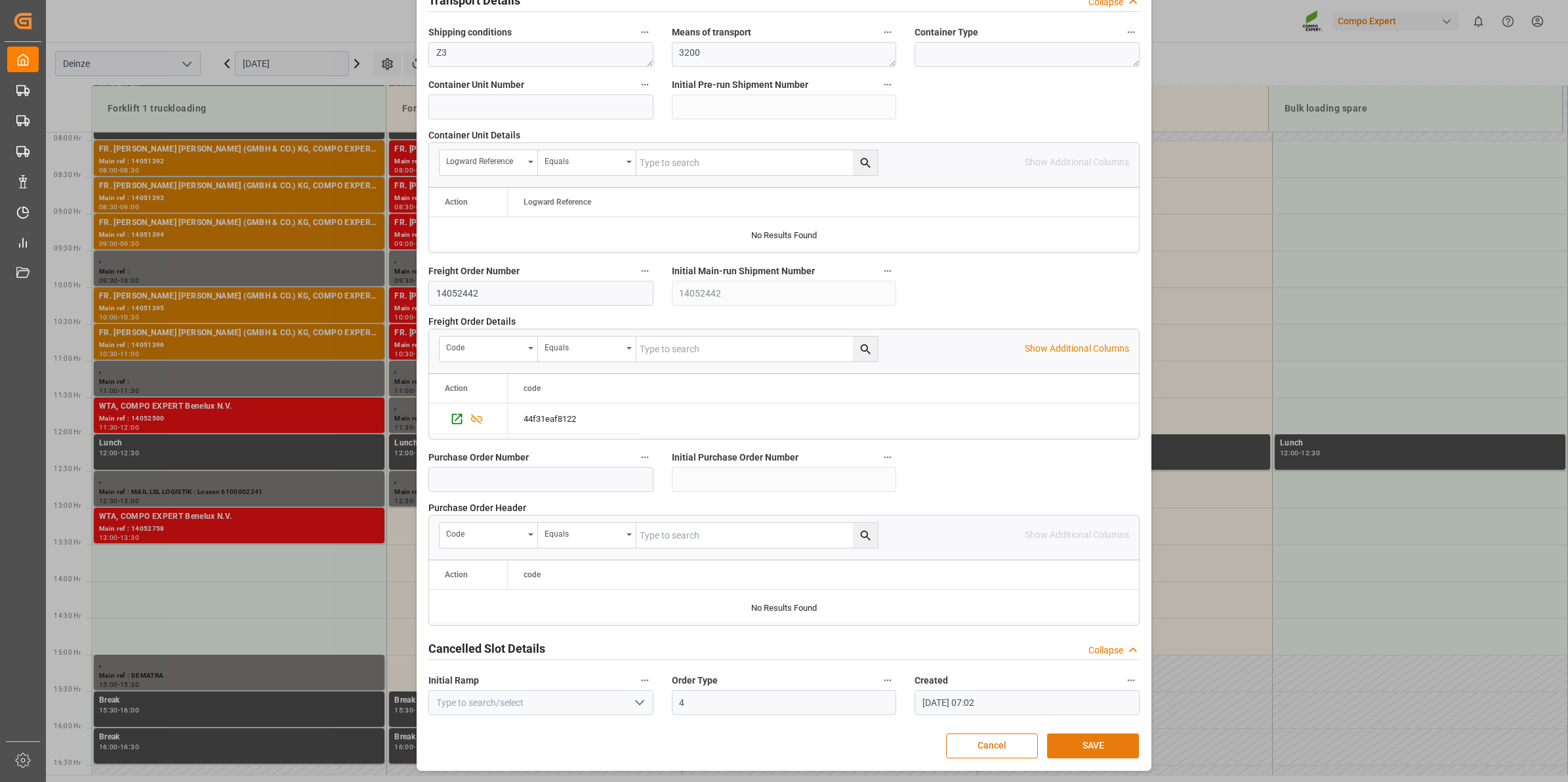
click at [1091, 745] on button "SAVE" at bounding box center [1092, 745] width 92 height 25
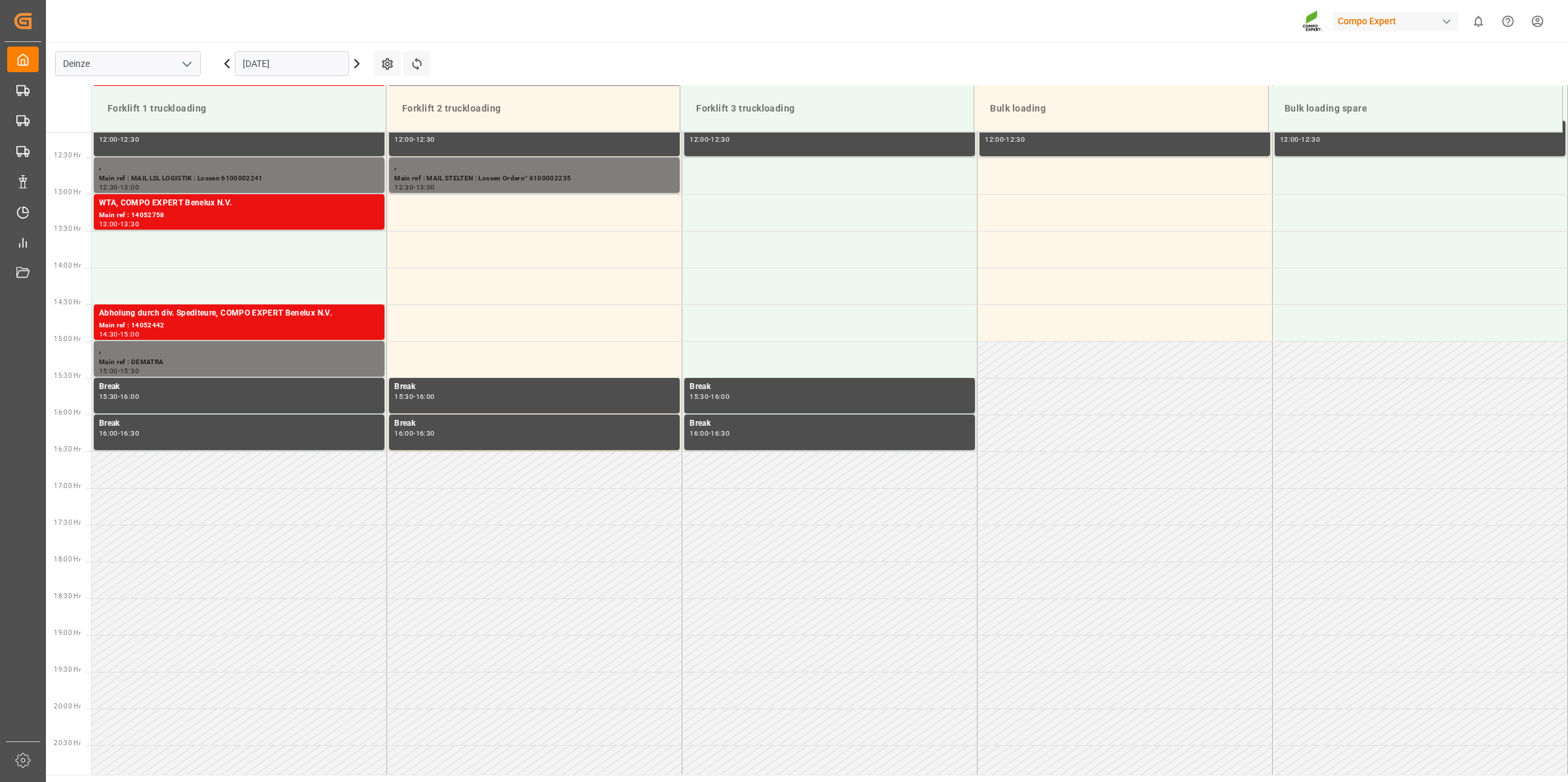
scroll to position [864, 0]
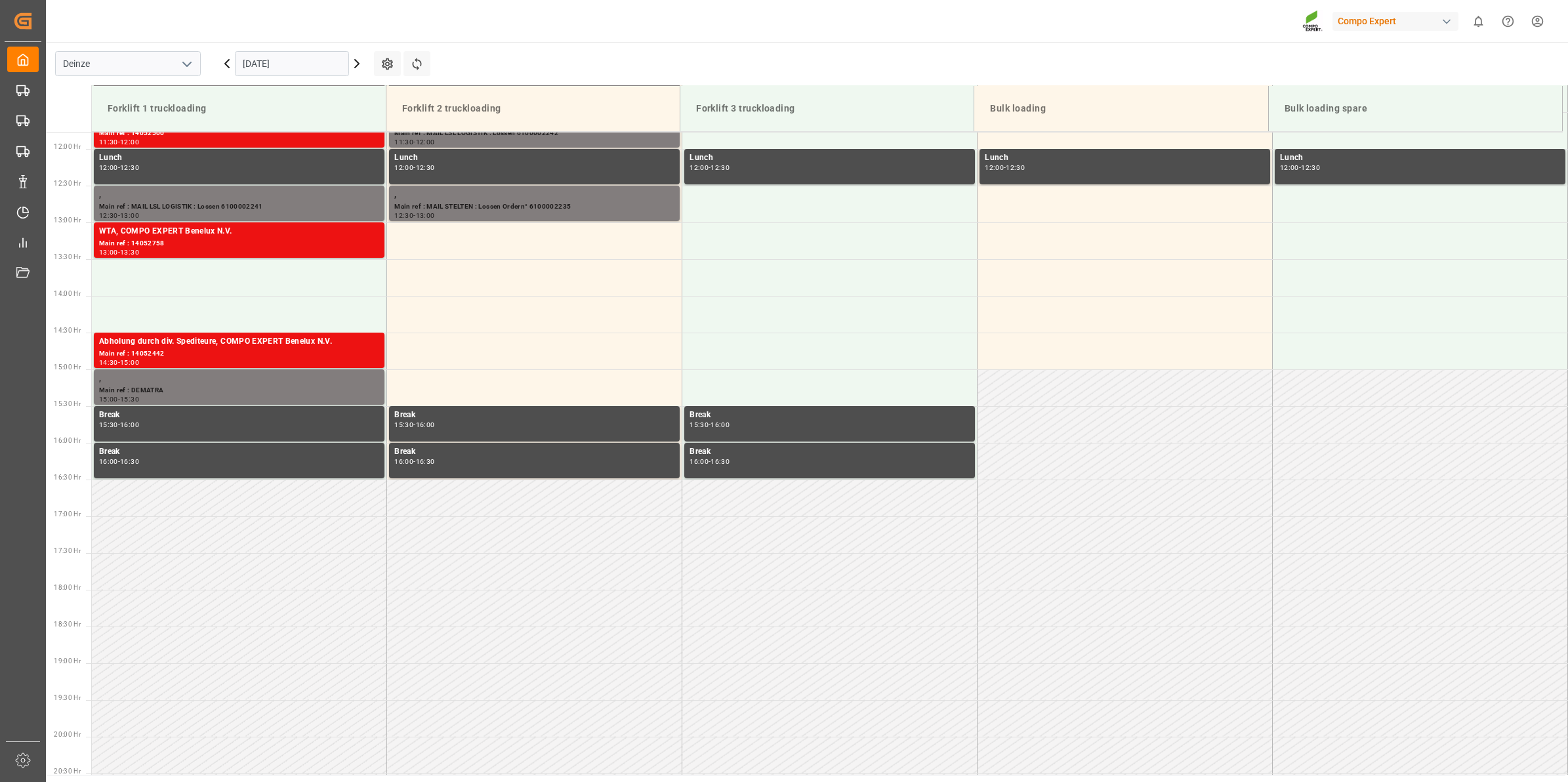
click at [249, 63] on input "[DATE]" at bounding box center [291, 63] width 114 height 25
click at [366, 66] on div "[DATE]" at bounding box center [291, 63] width 164 height 44
click at [353, 66] on icon at bounding box center [356, 63] width 15 height 15
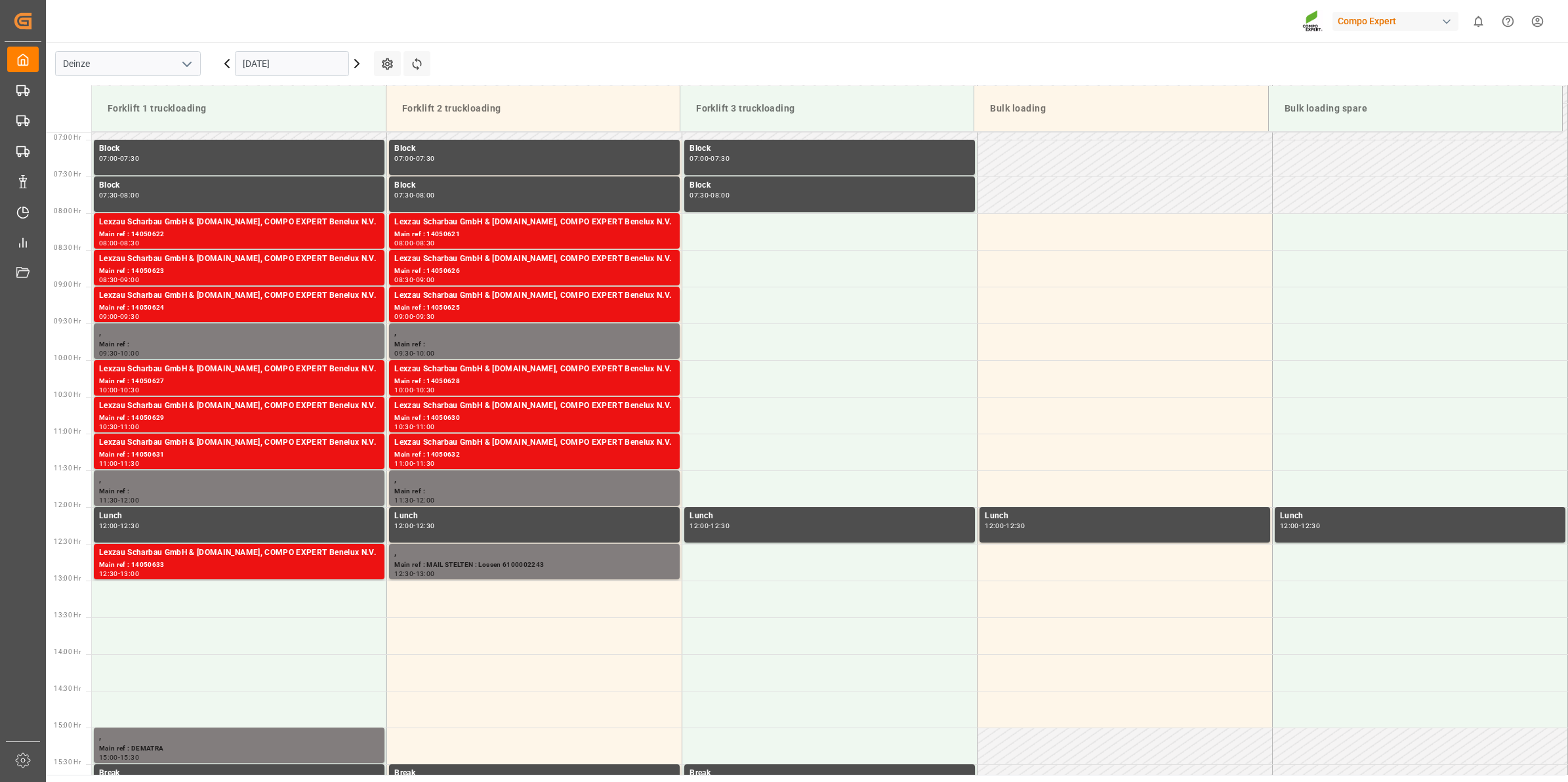
scroll to position [579, 0]
